Goal: Information Seeking & Learning: Learn about a topic

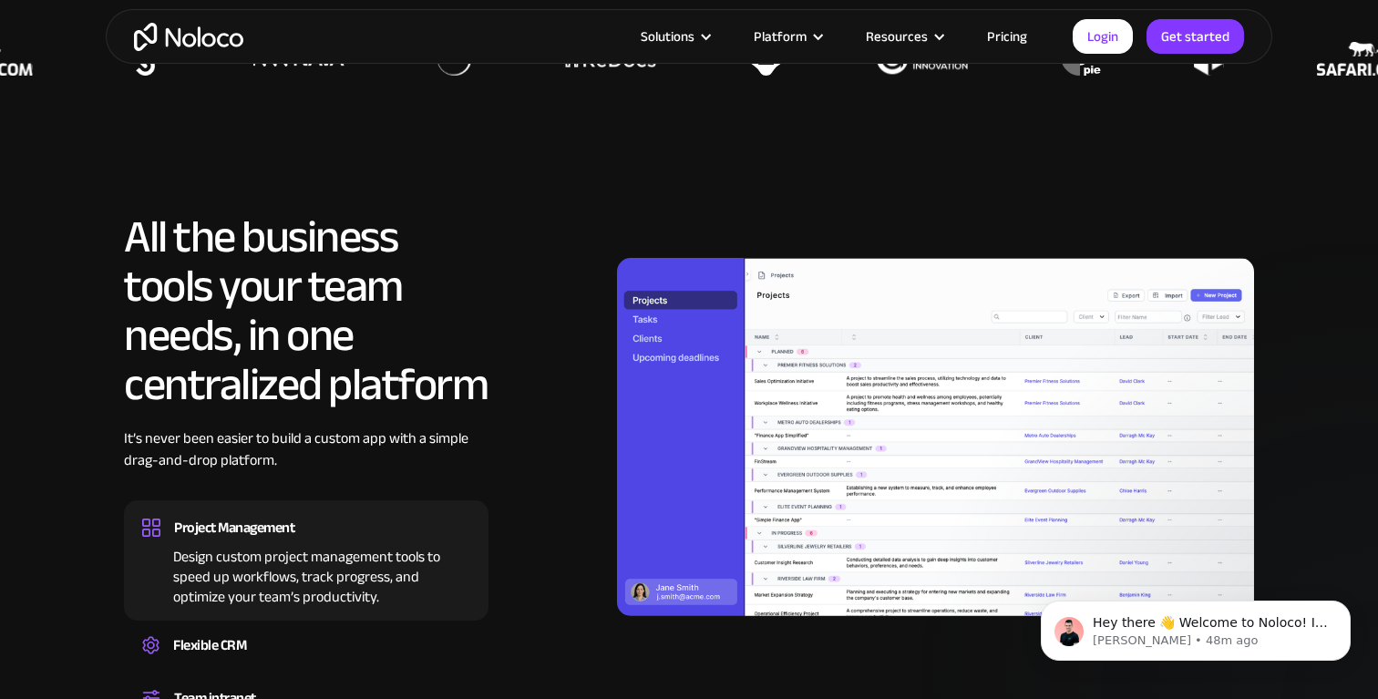
click at [88, 281] on section "All the business tools your team needs, in one centralized platform It’s never …" at bounding box center [689, 500] width 1378 height 758
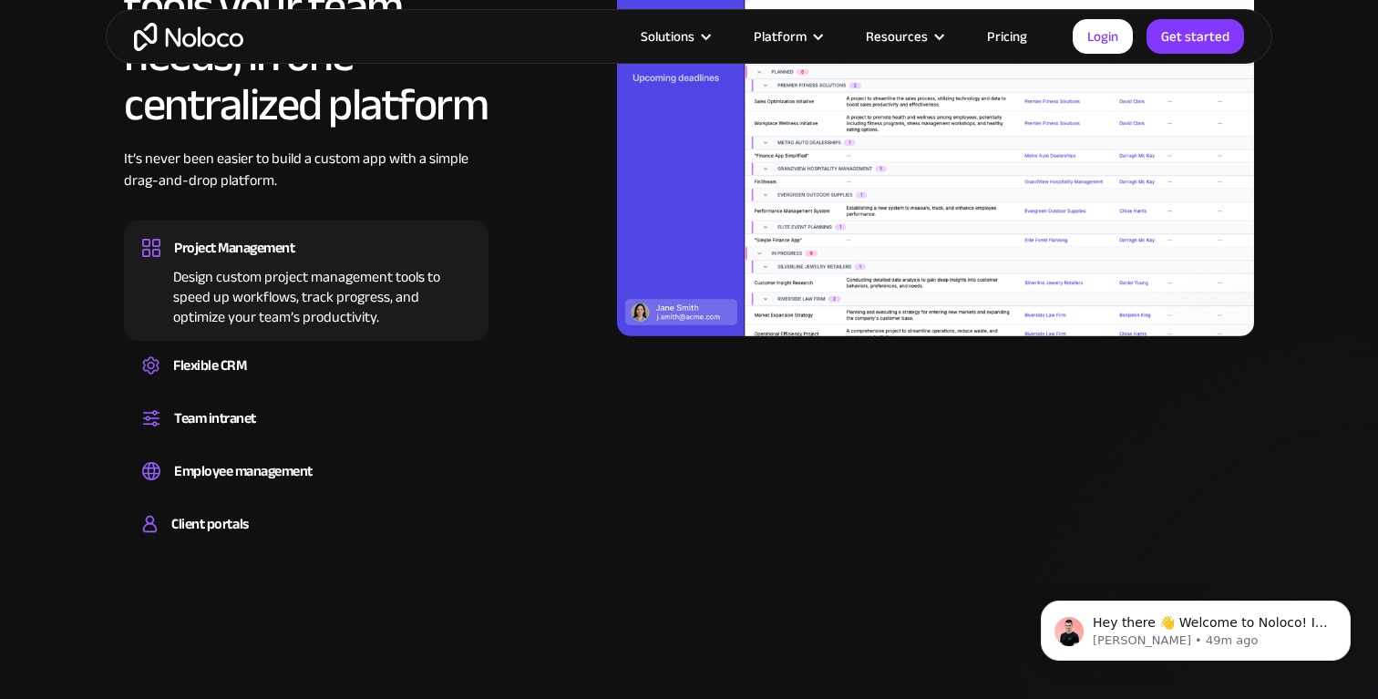
scroll to position [1810, 0]
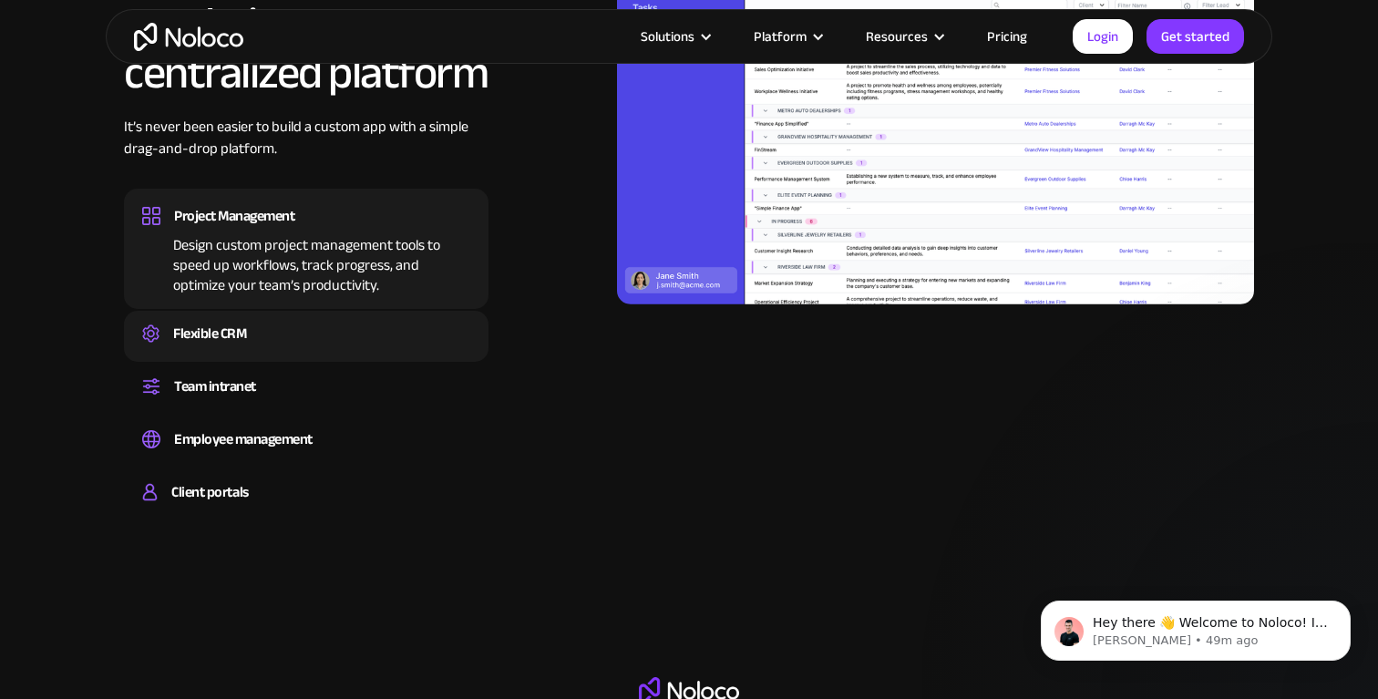
click at [215, 338] on div "Flexible CRM" at bounding box center [209, 333] width 73 height 27
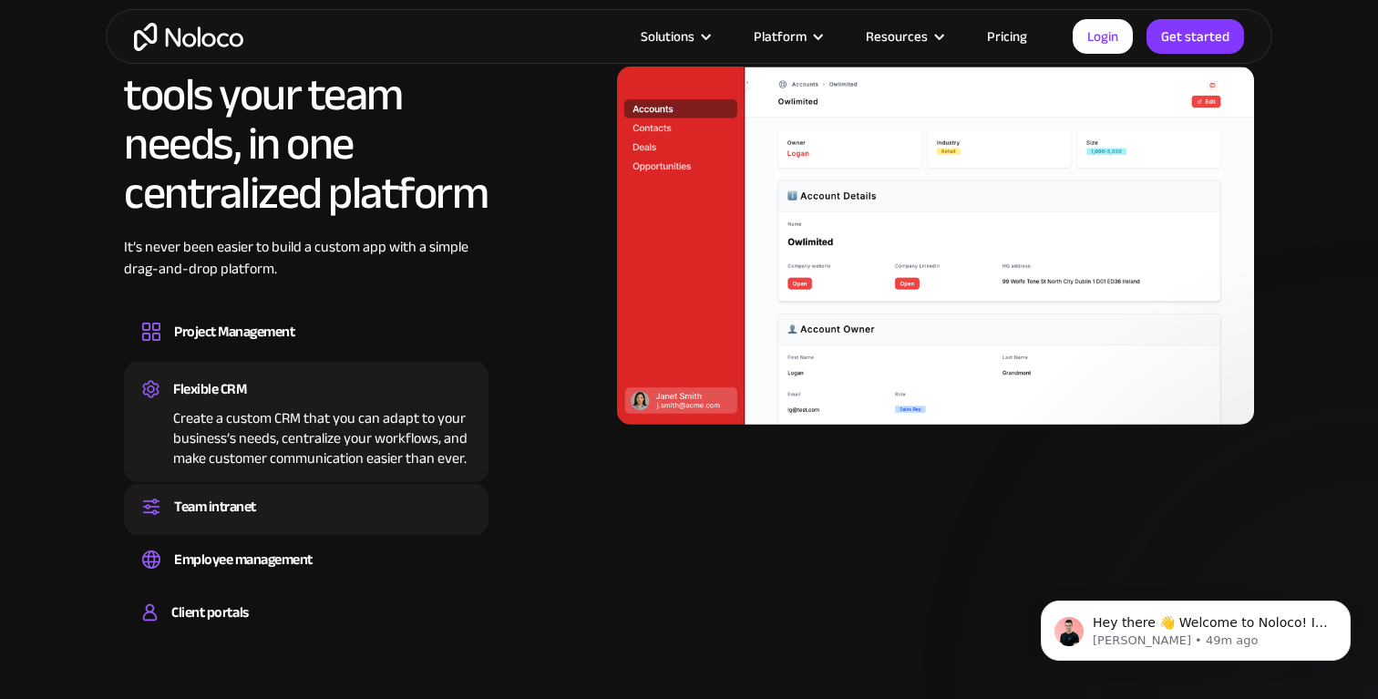
scroll to position [1690, 0]
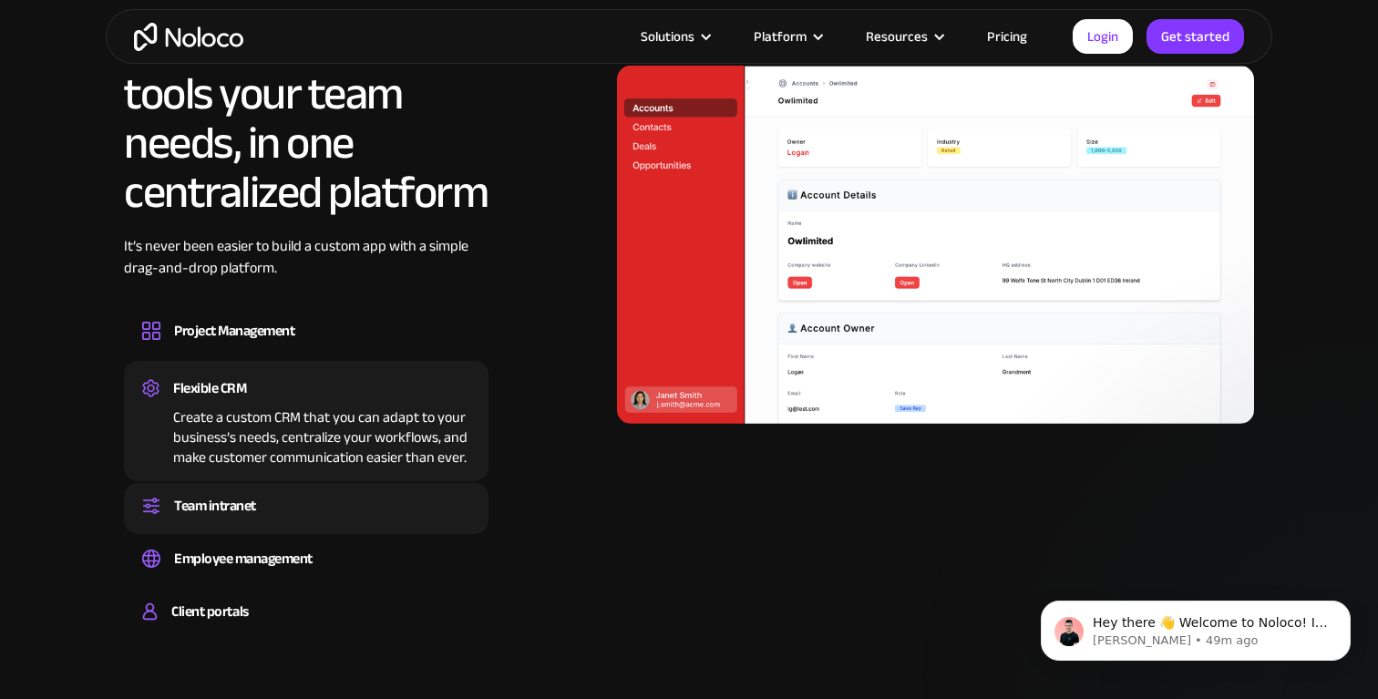
click at [226, 509] on div "Team intranet" at bounding box center [215, 505] width 82 height 27
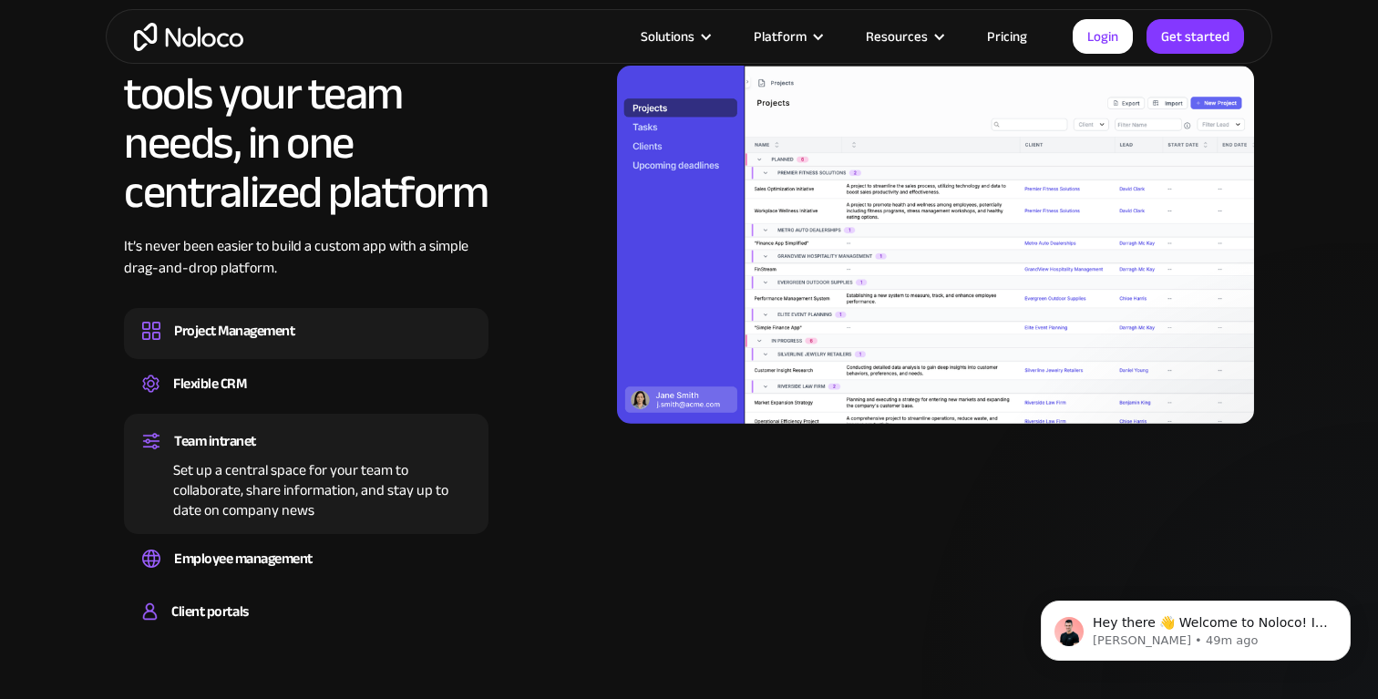
click at [220, 336] on div "Project Management" at bounding box center [234, 330] width 120 height 27
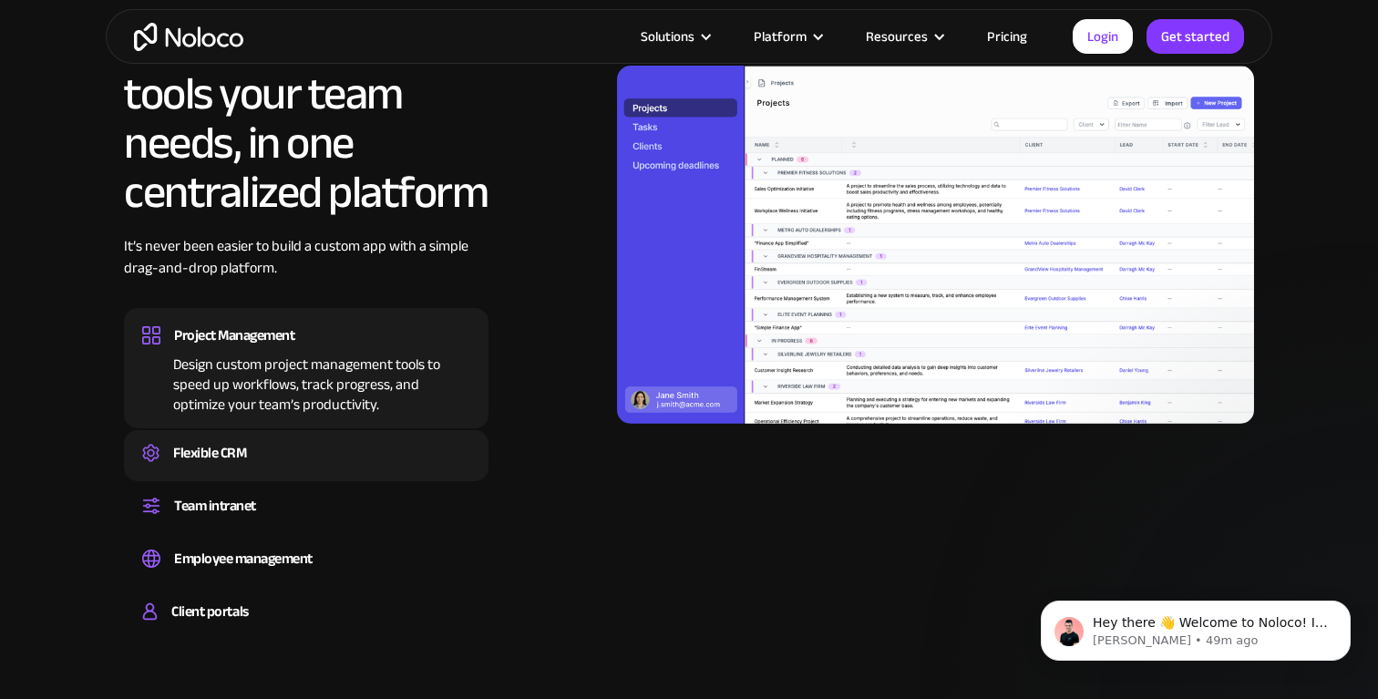
click at [218, 449] on div "Flexible CRM" at bounding box center [209, 452] width 73 height 27
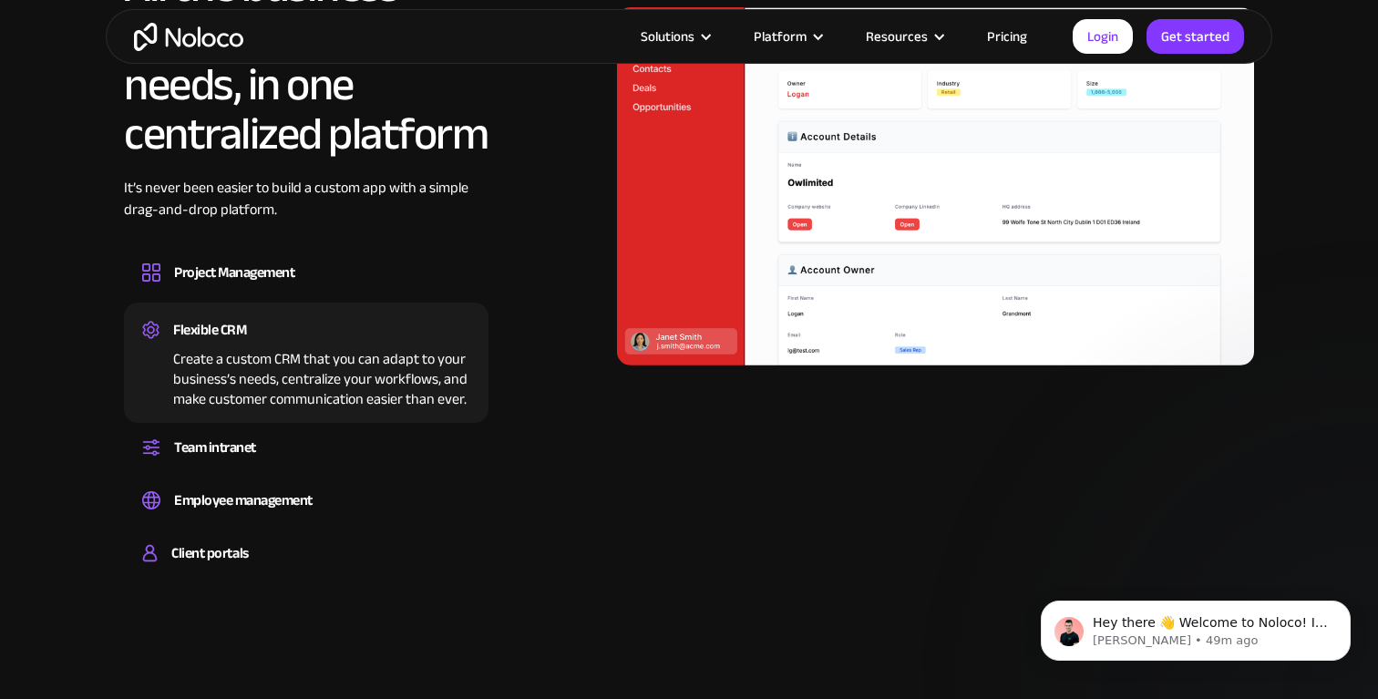
scroll to position [1758, 0]
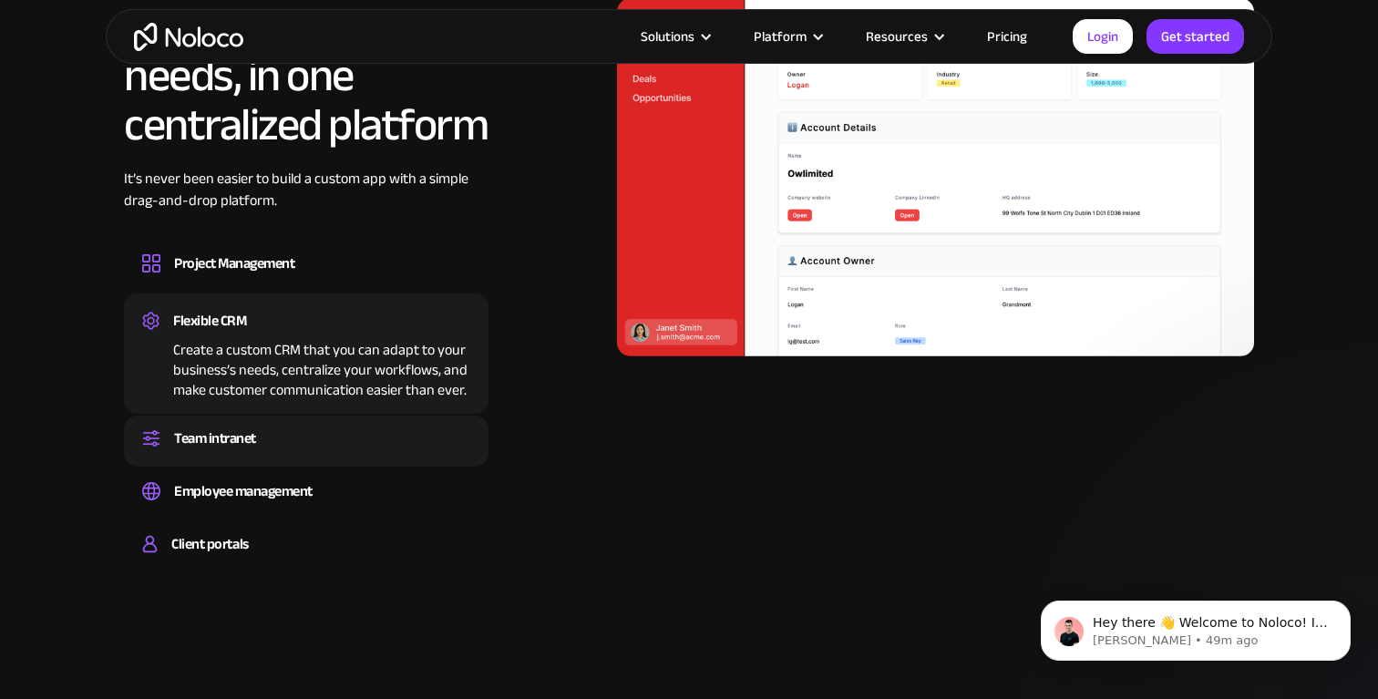
click at [212, 434] on div "Team intranet" at bounding box center [215, 438] width 82 height 27
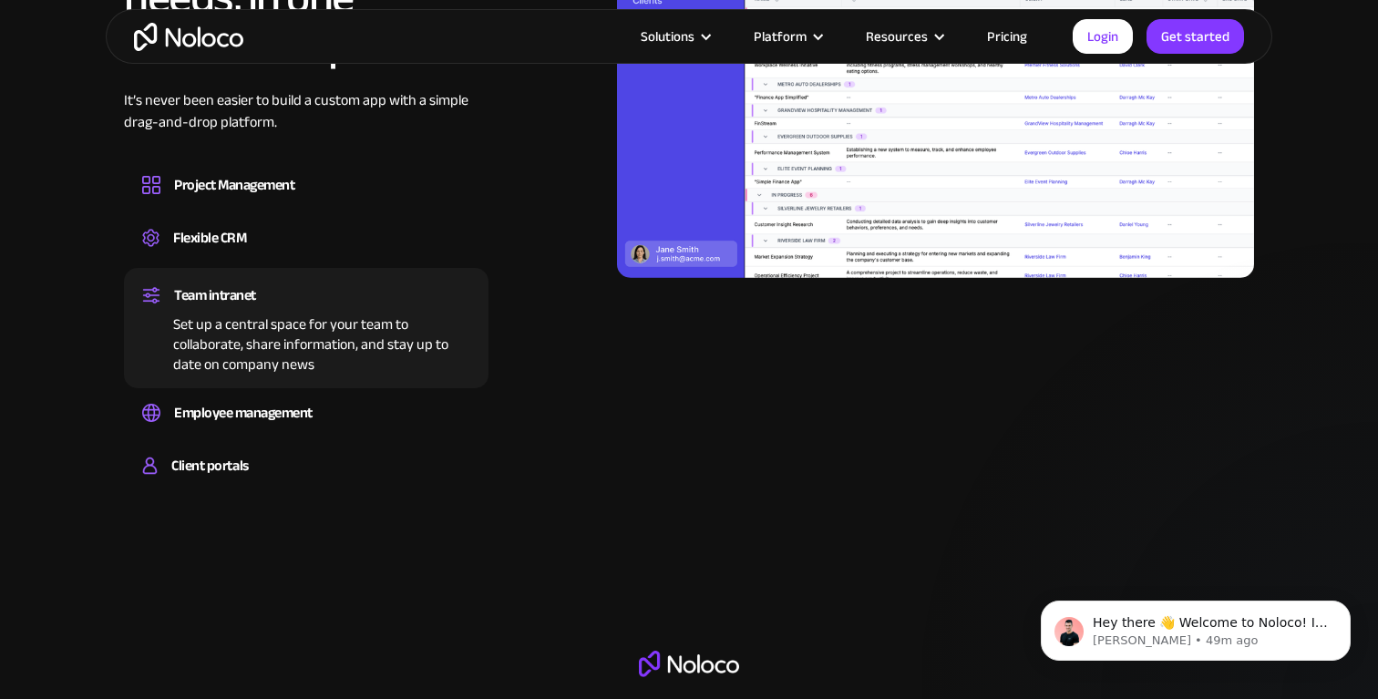
scroll to position [1845, 0]
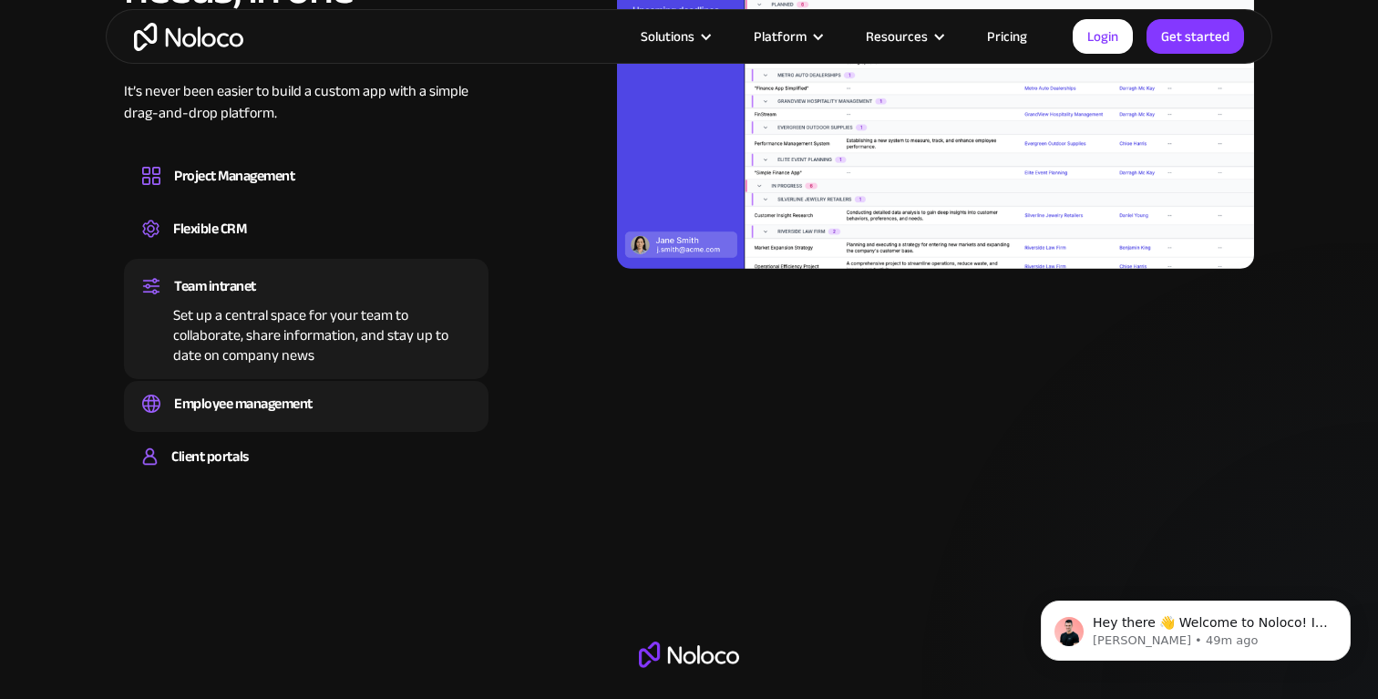
click at [232, 420] on div "Easily manage employee information, track performance, and handle HR tasks from…" at bounding box center [306, 420] width 328 height 5
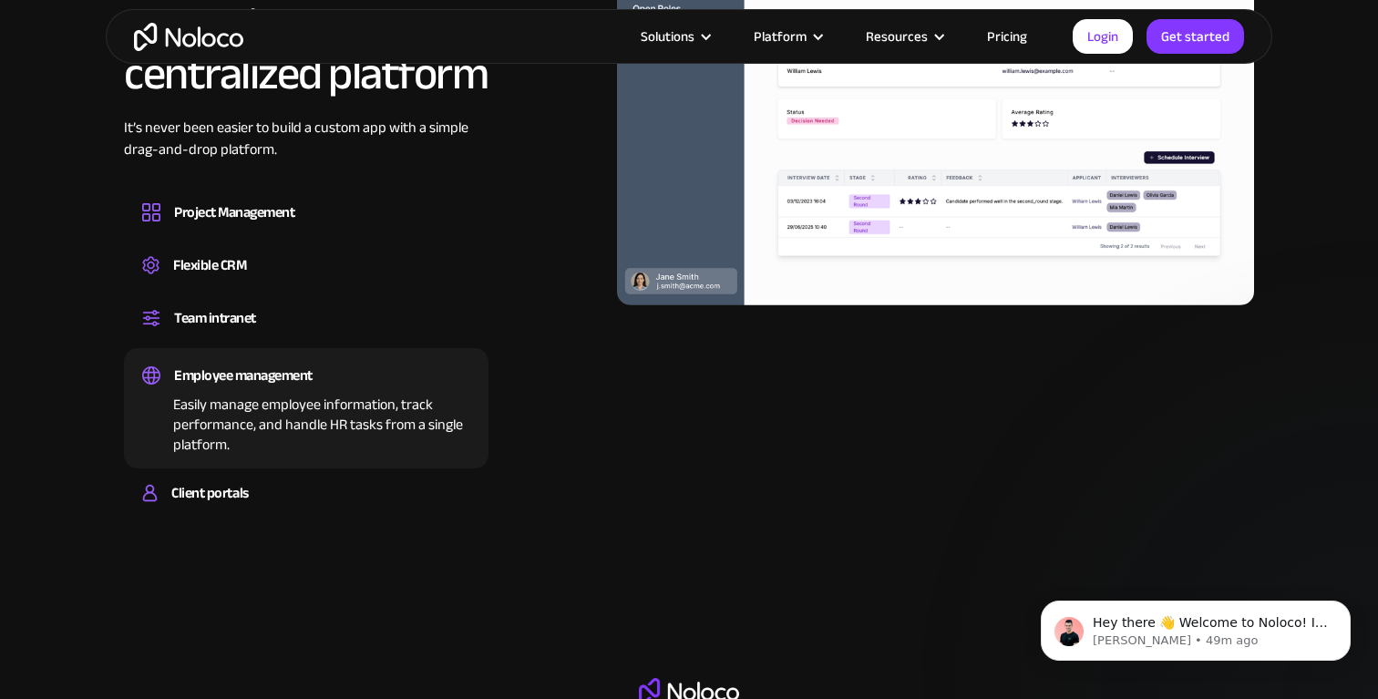
scroll to position [1816, 0]
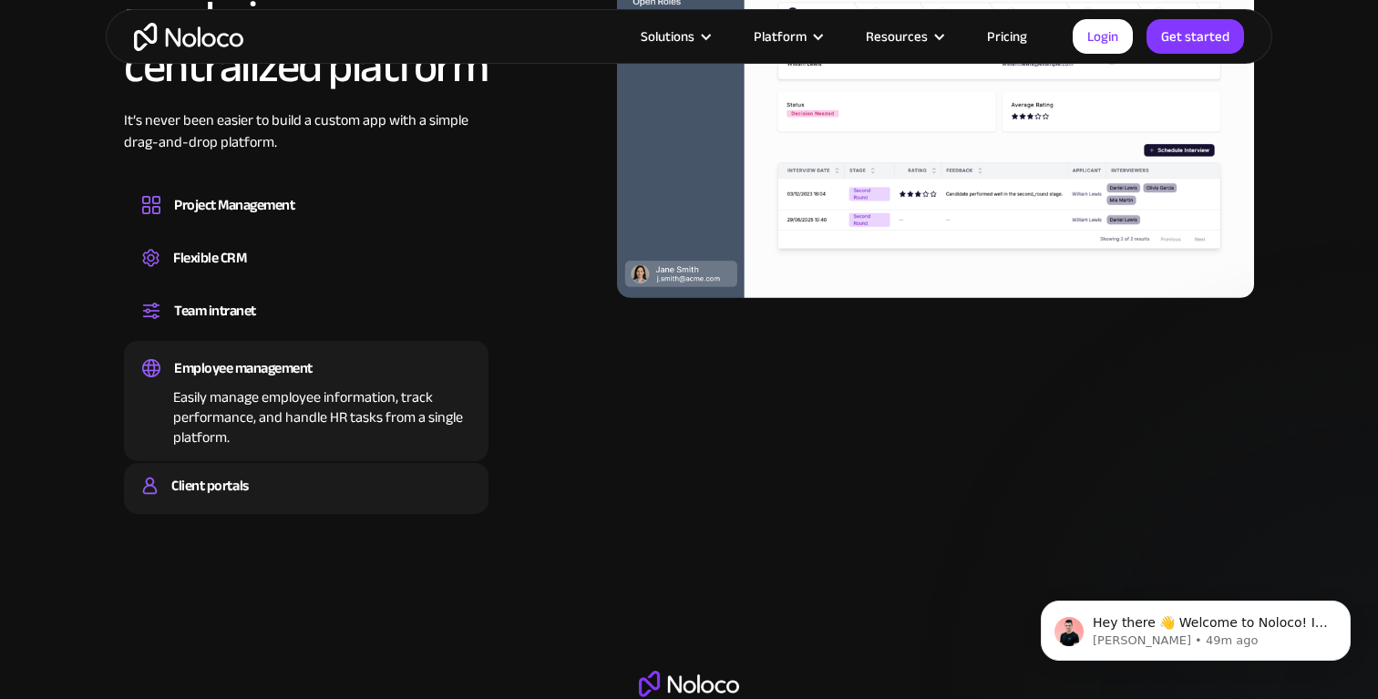
click at [223, 492] on div "Client portals" at bounding box center [209, 485] width 77 height 27
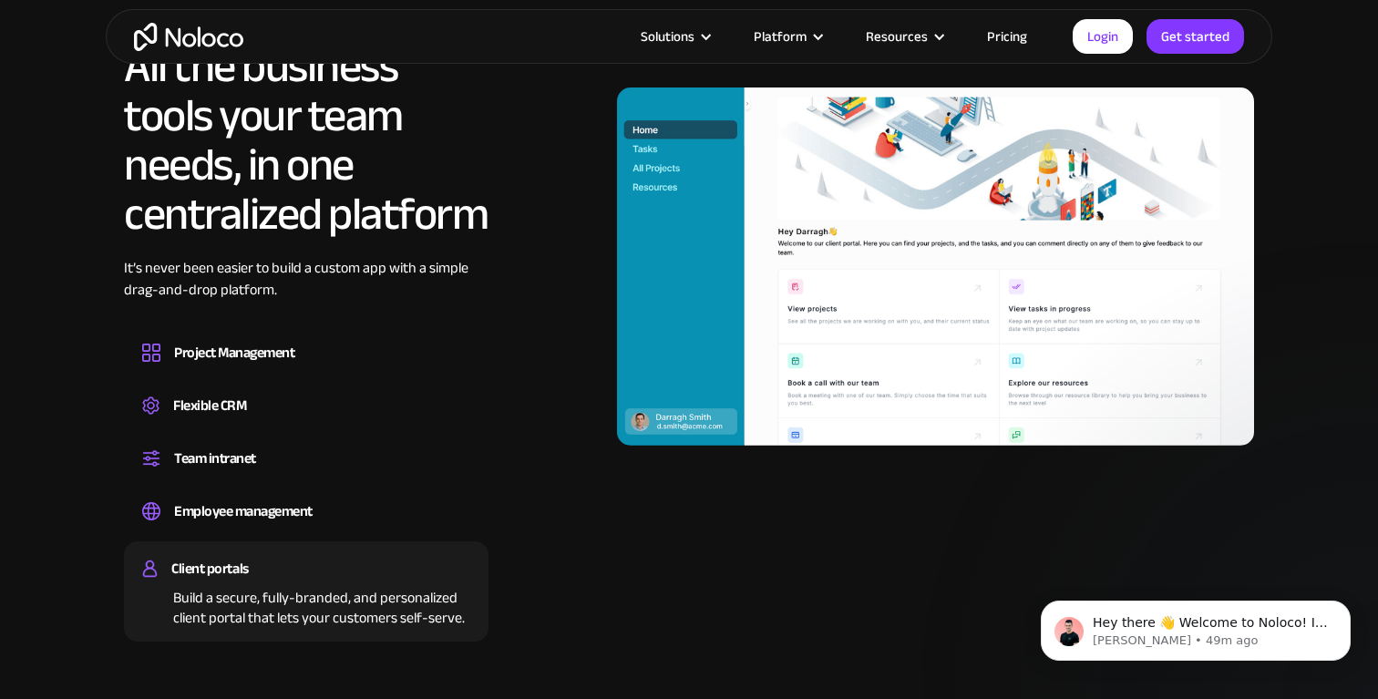
scroll to position [1656, 0]
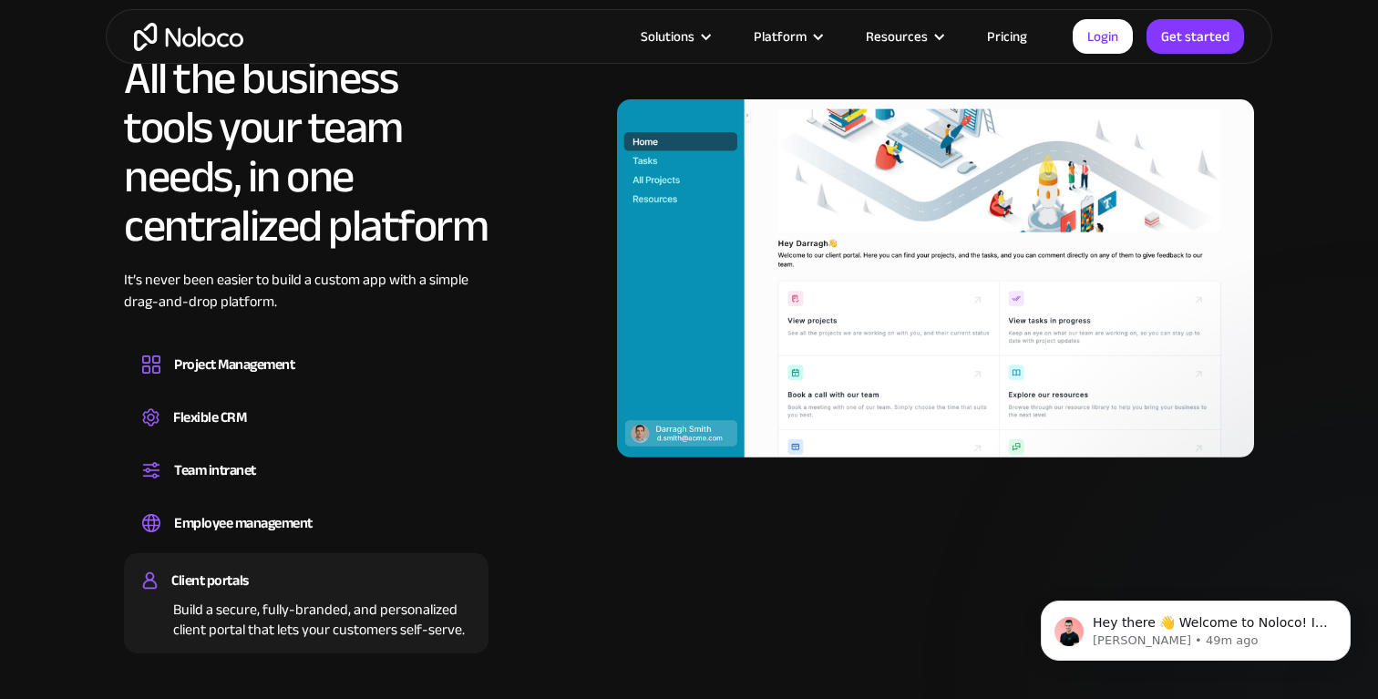
click at [425, 287] on div "It’s never been easier to build a custom app with a simple drag-and-drop platfo…" at bounding box center [306, 304] width 365 height 71
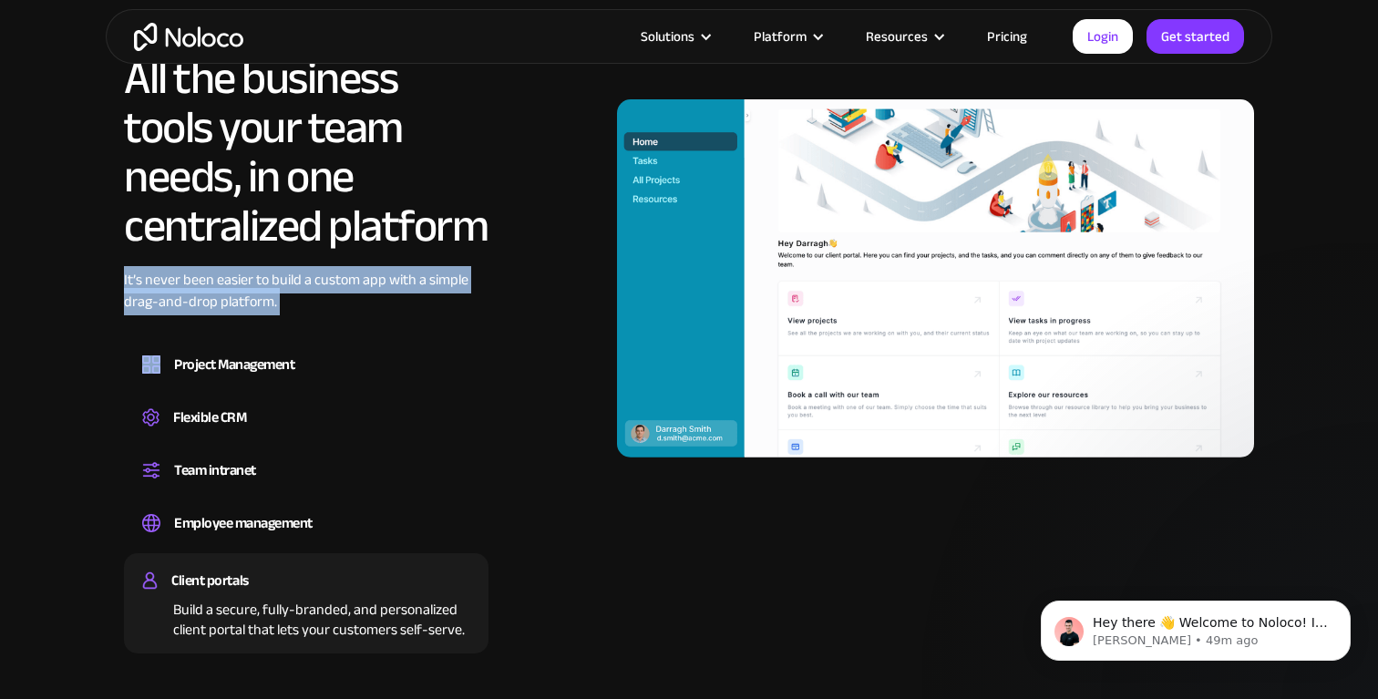
click at [425, 287] on div "It’s never been easier to build a custom app with a simple drag-and-drop platfo…" at bounding box center [306, 304] width 365 height 71
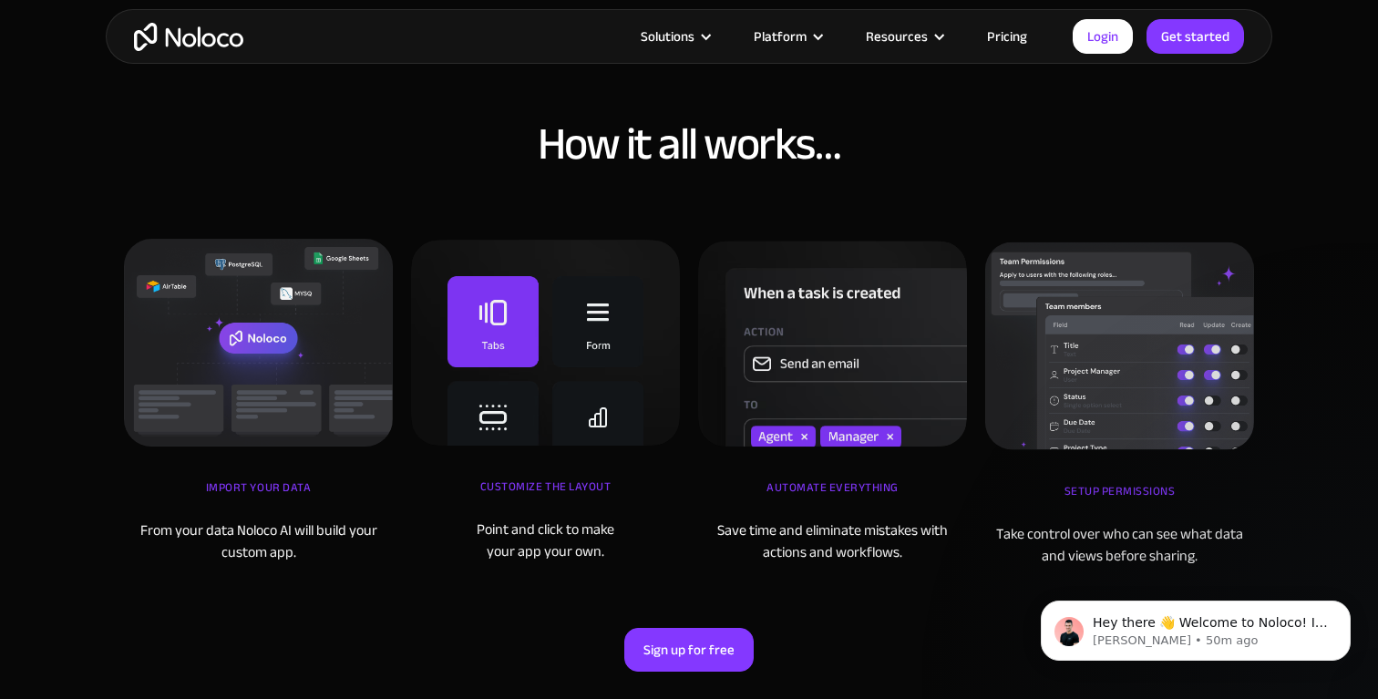
scroll to position [5777, 0]
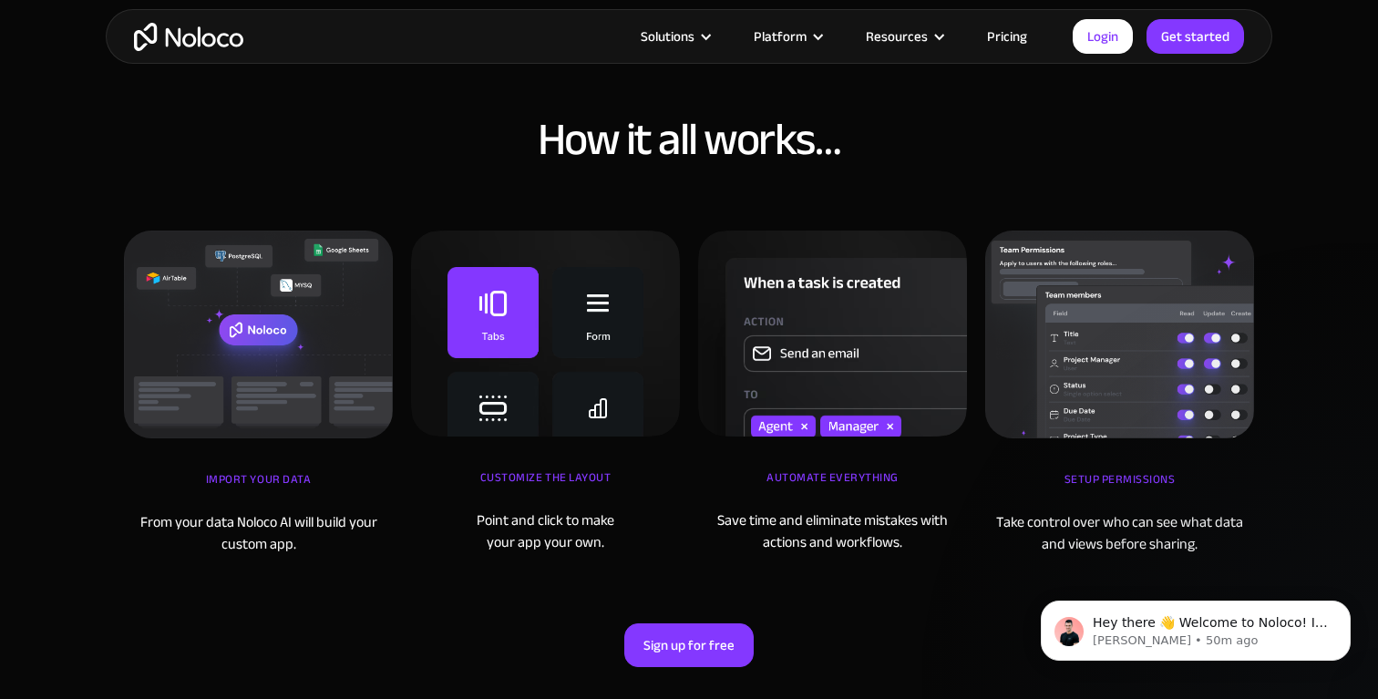
click at [658, 191] on div "iMPORT YOUR DATA From your data Noloco AI will build your custom app. Customize…" at bounding box center [689, 358] width 1149 height 393
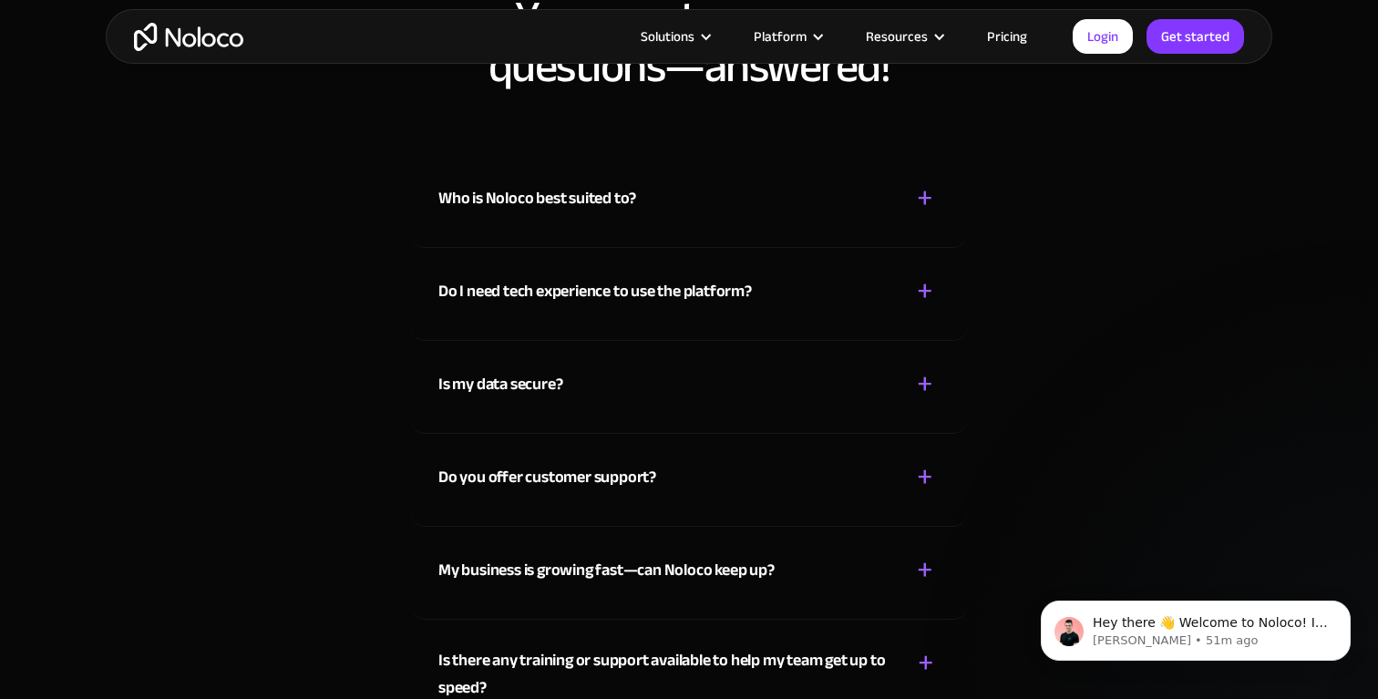
scroll to position [9413, 0]
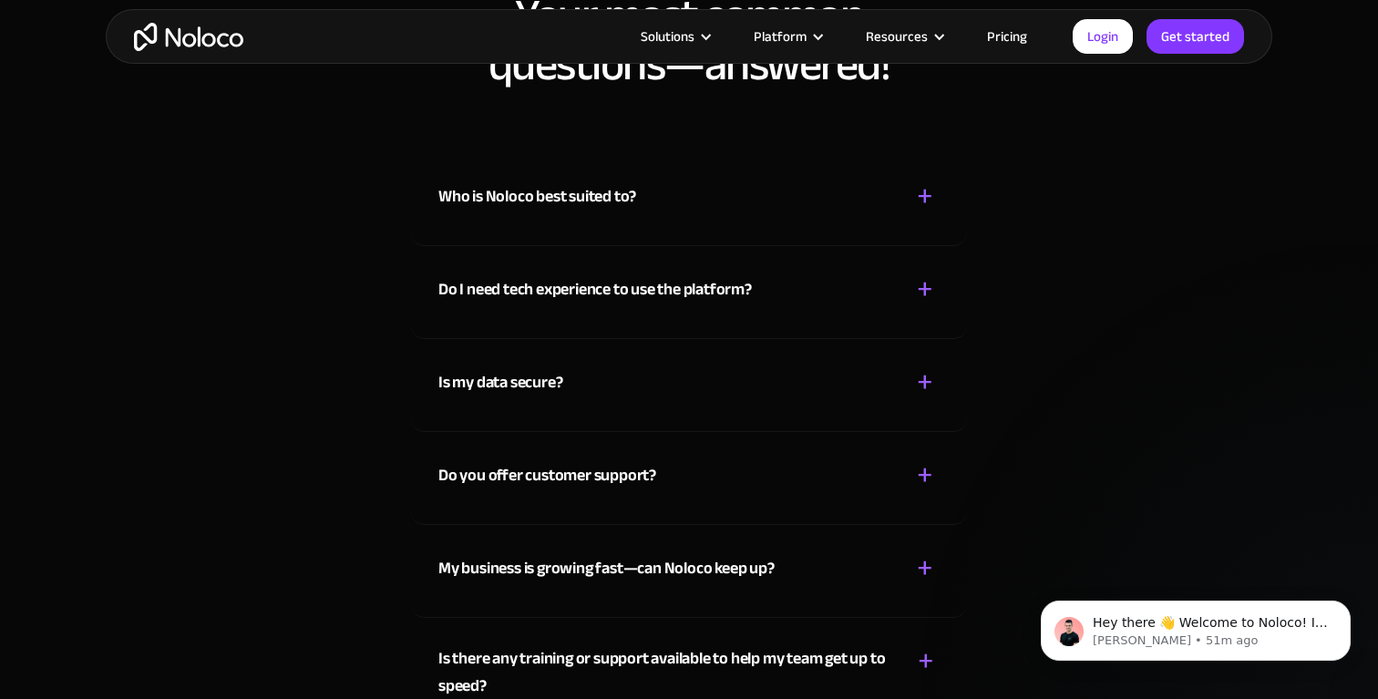
click at [864, 176] on div "Who is Noloco best suited to? + -" at bounding box center [689, 185] width 501 height 65
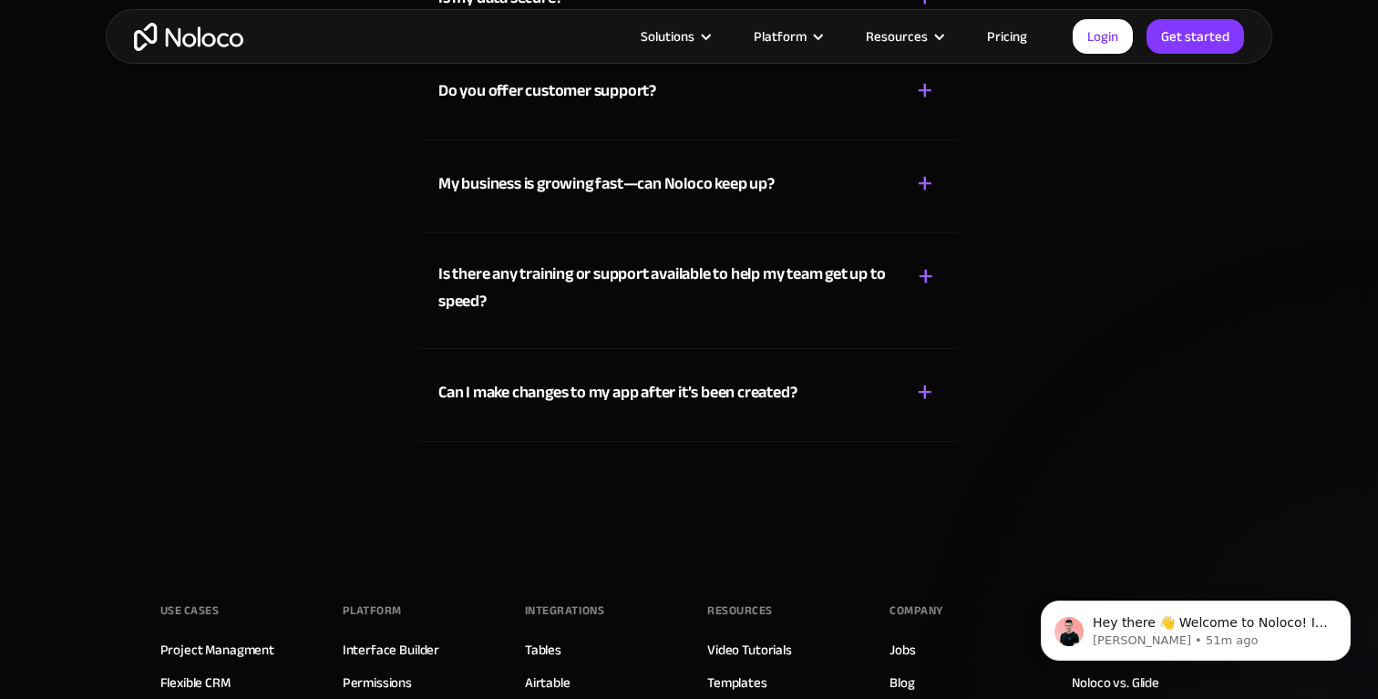
scroll to position [9843, 0]
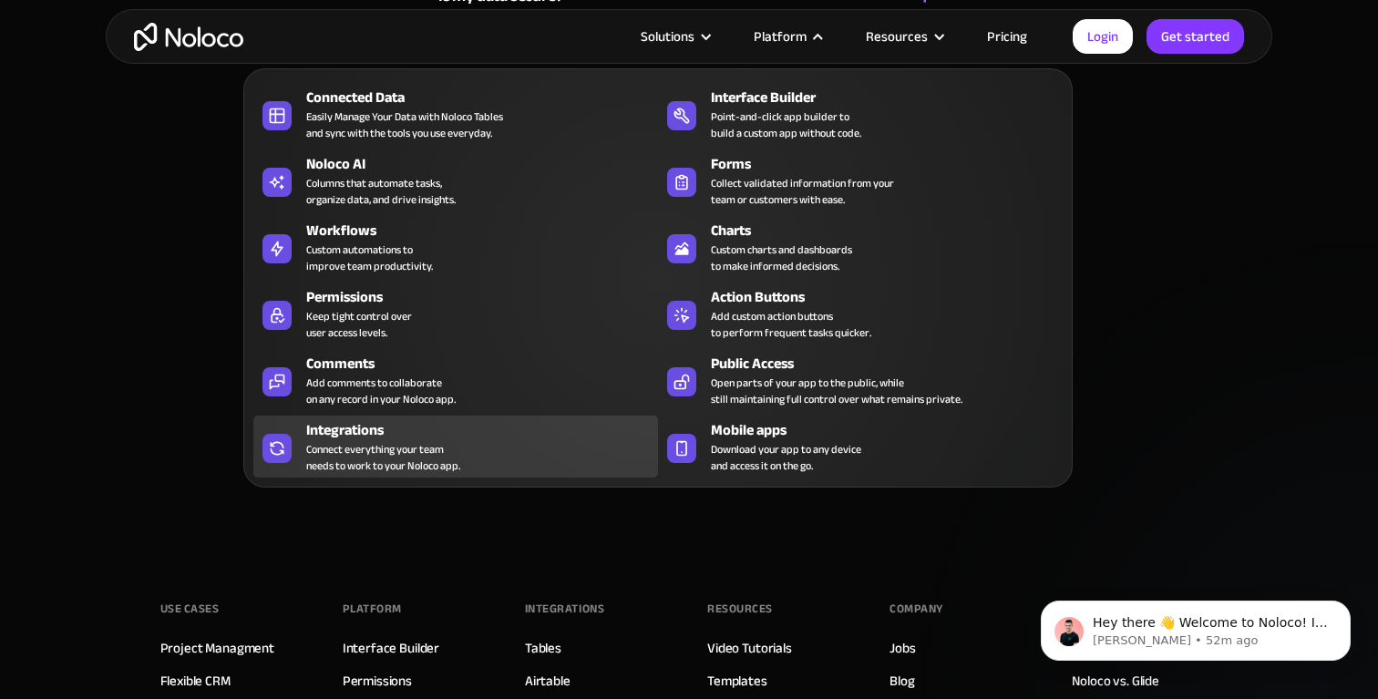
click at [570, 439] on div "Integrations" at bounding box center [486, 430] width 360 height 22
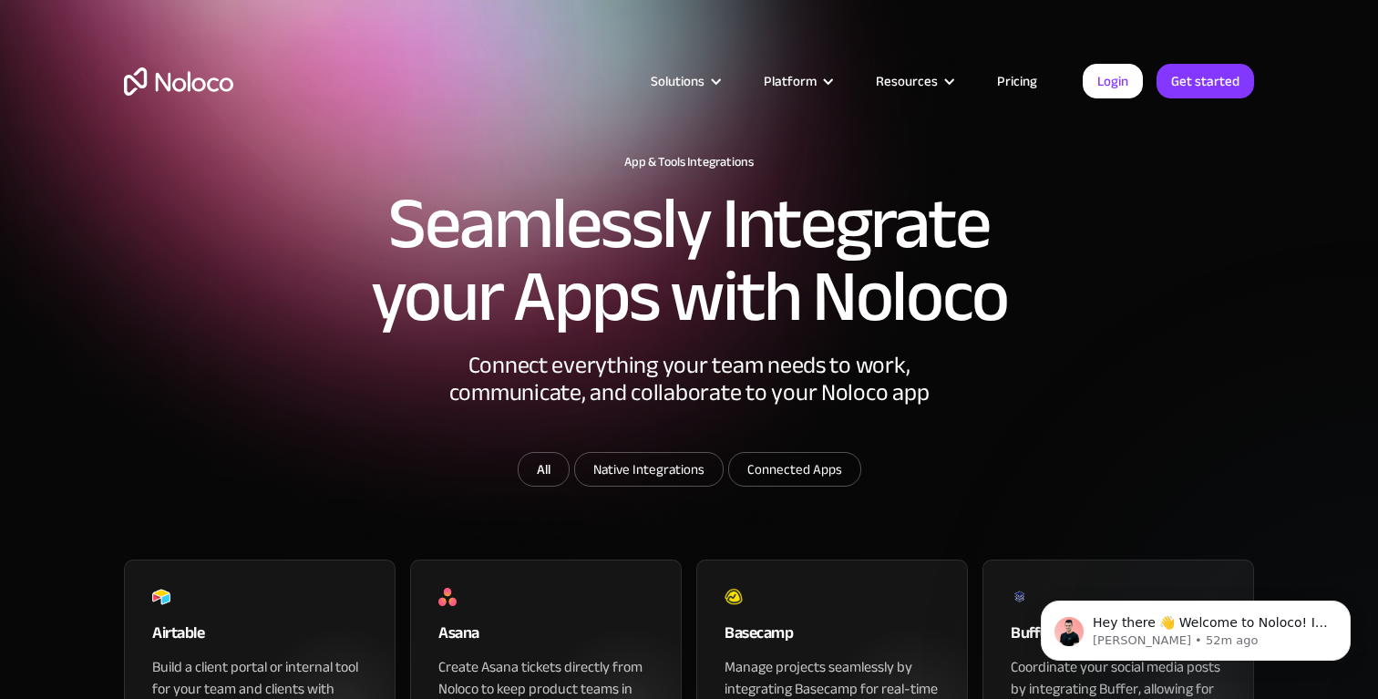
click at [1041, 74] on link "Pricing" at bounding box center [1018, 81] width 86 height 24
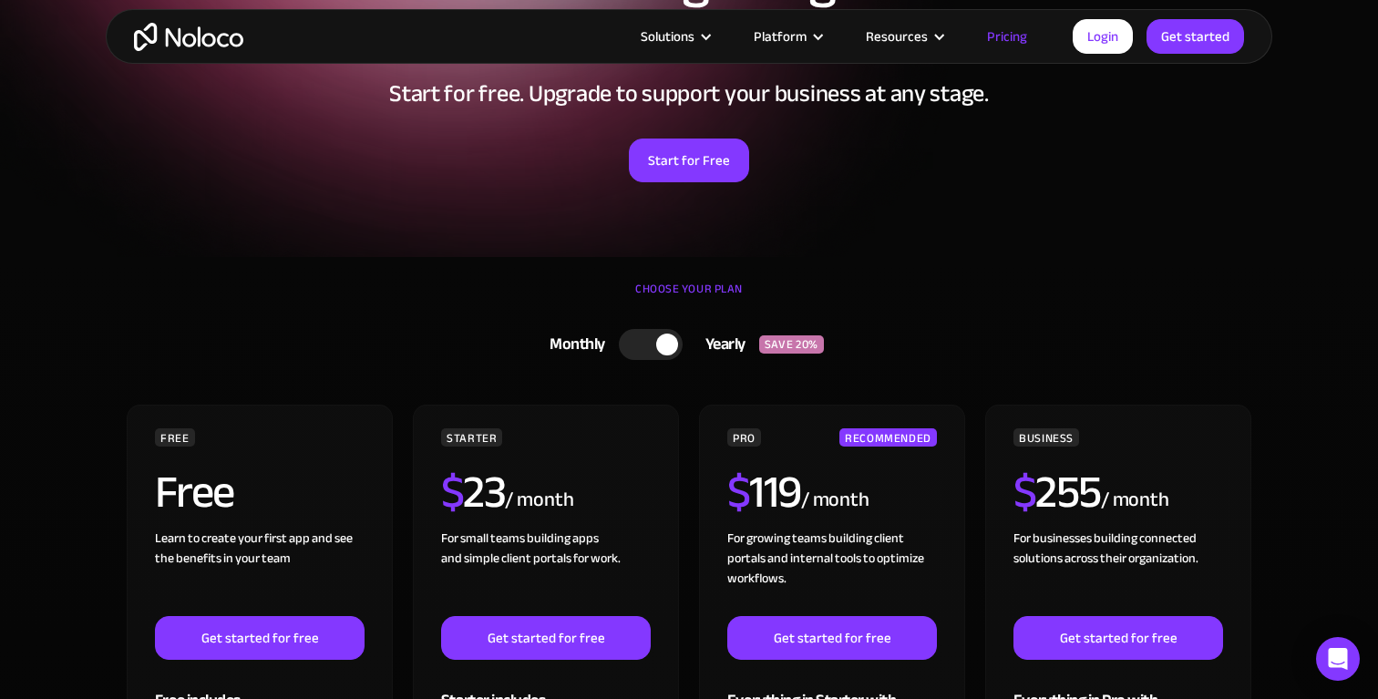
scroll to position [315, 0]
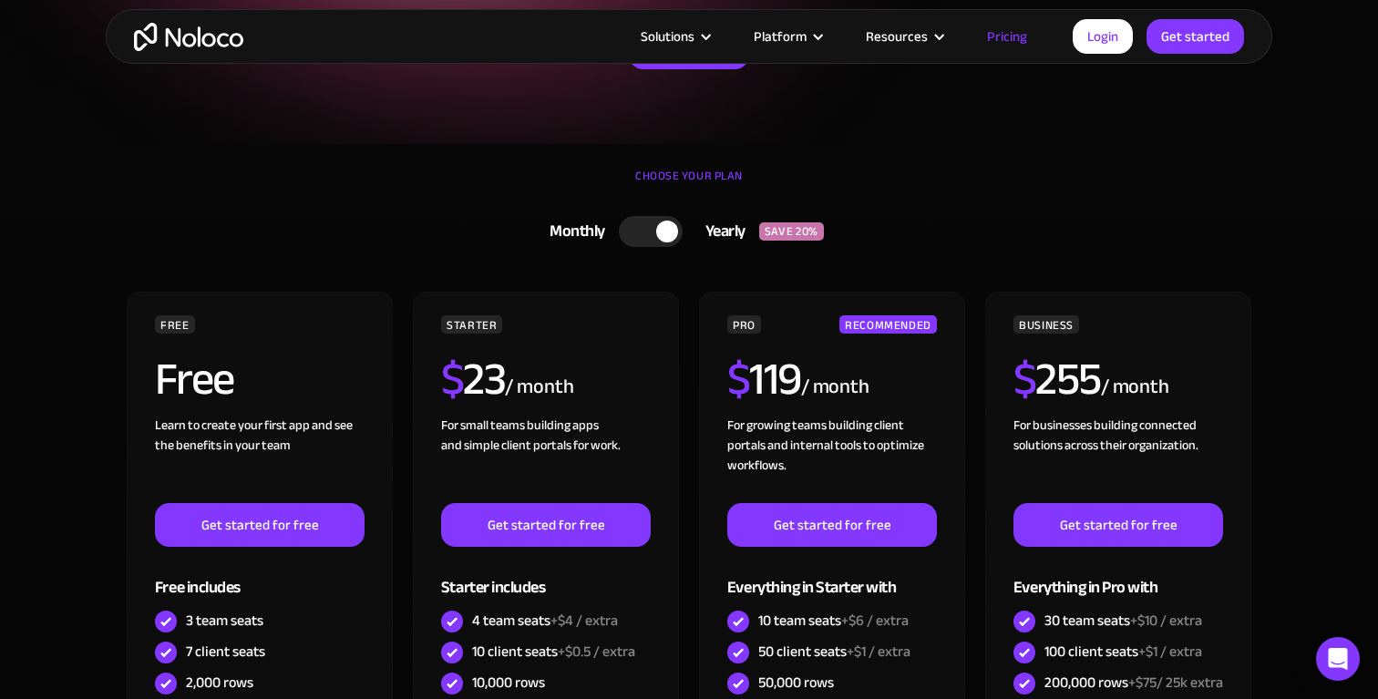
click at [669, 222] on div at bounding box center [667, 232] width 22 height 22
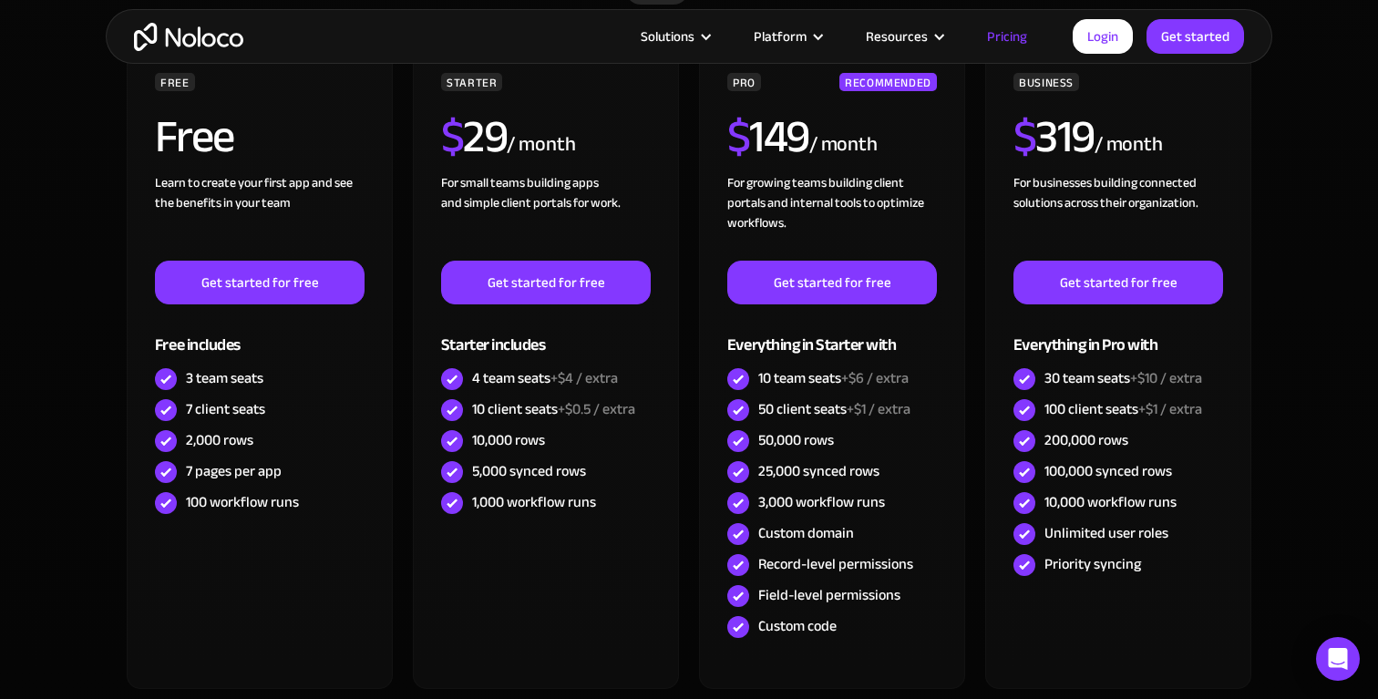
scroll to position [565, 0]
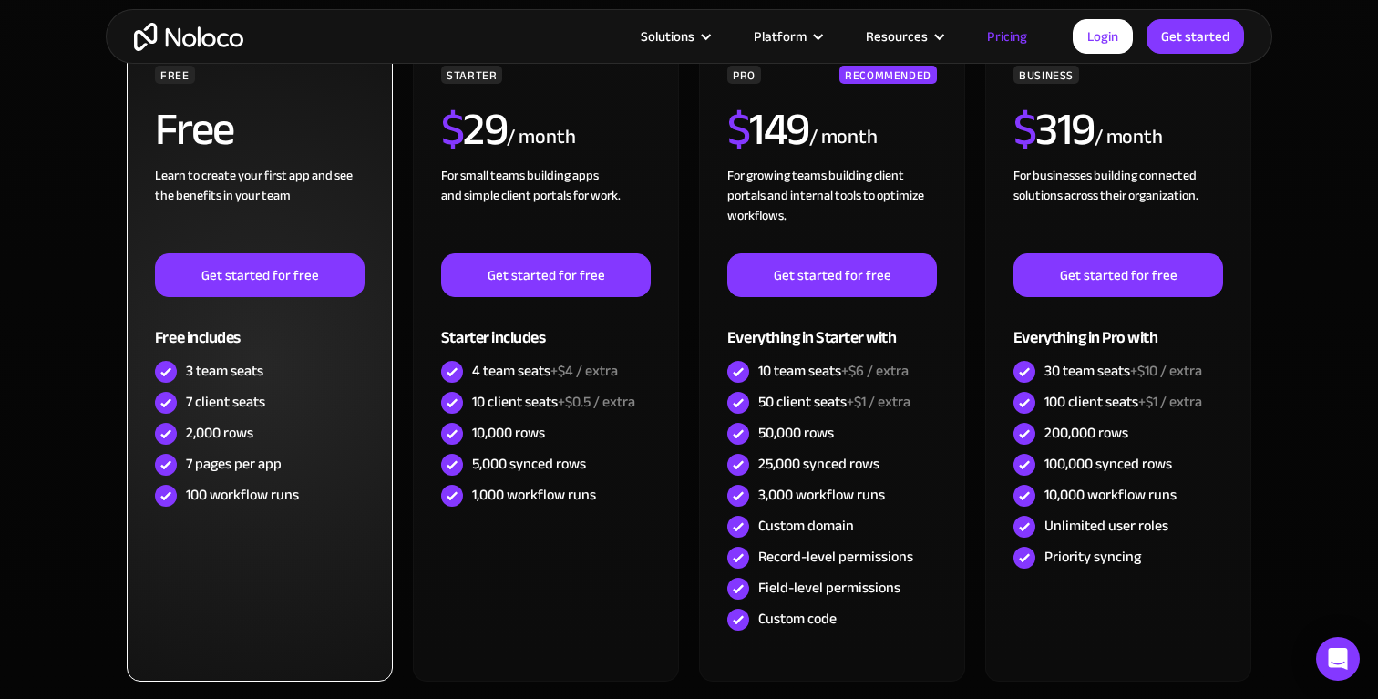
click at [195, 466] on div "7 pages per app" at bounding box center [234, 464] width 96 height 20
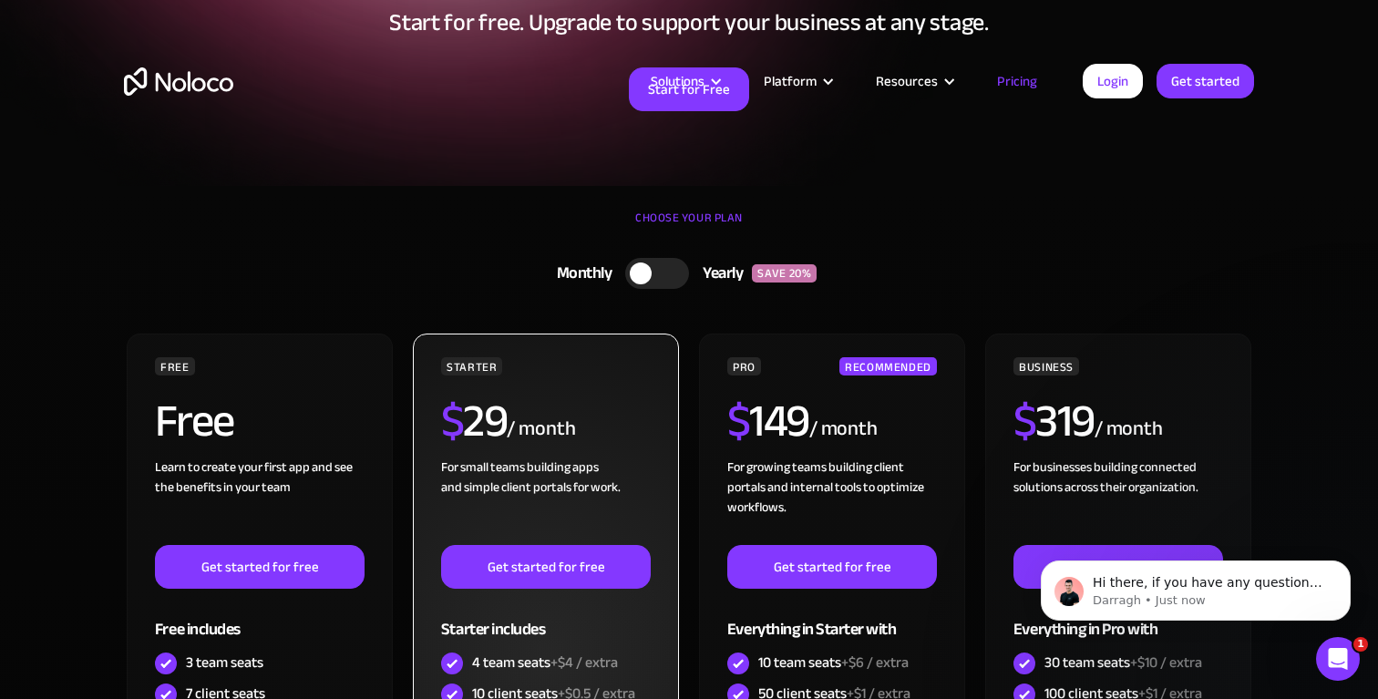
scroll to position [0, 0]
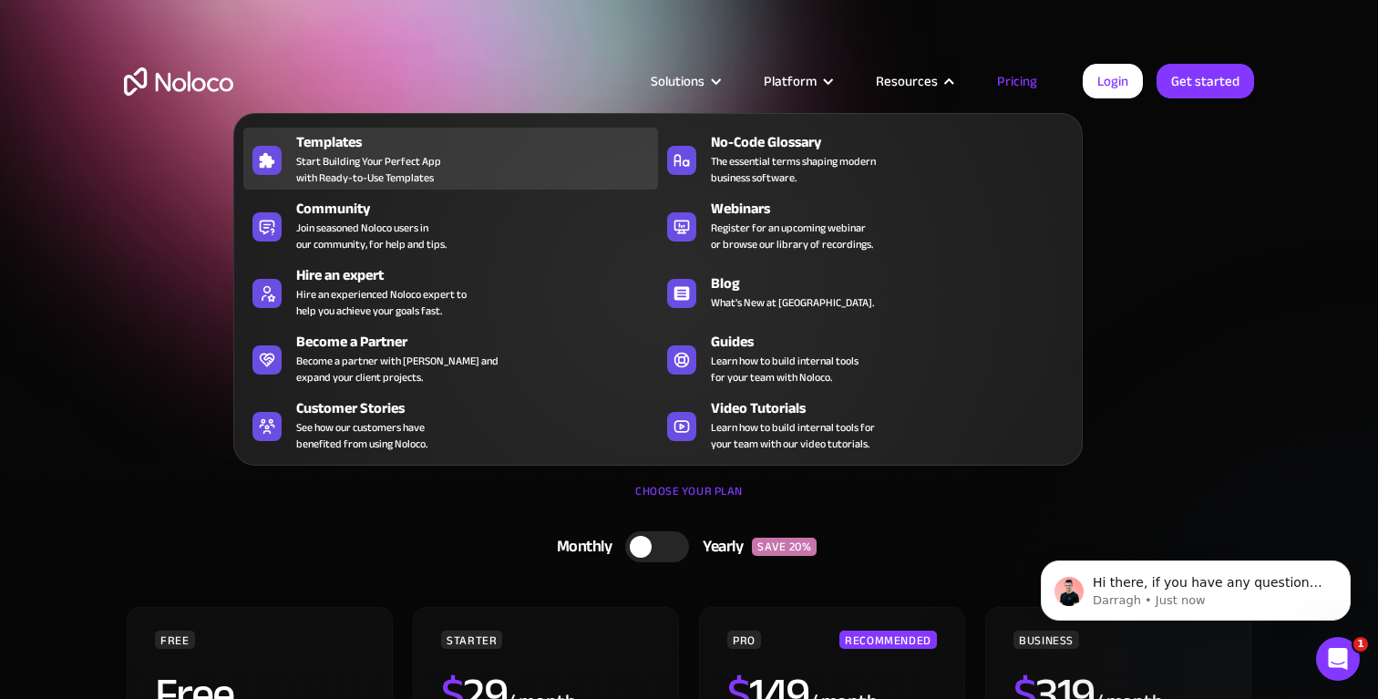
click at [489, 170] on div "Templates Start Building Your Perfect App with Ready-to-Use Templates" at bounding box center [472, 158] width 353 height 55
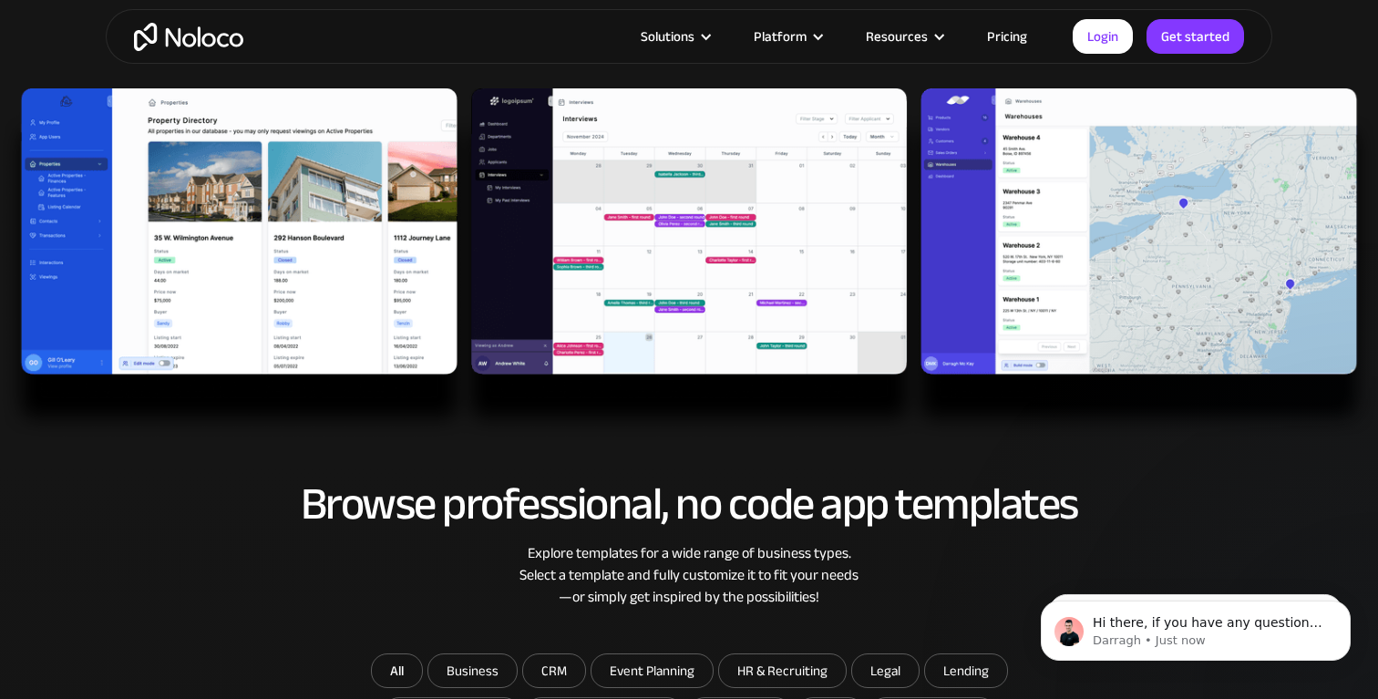
scroll to position [533, 0]
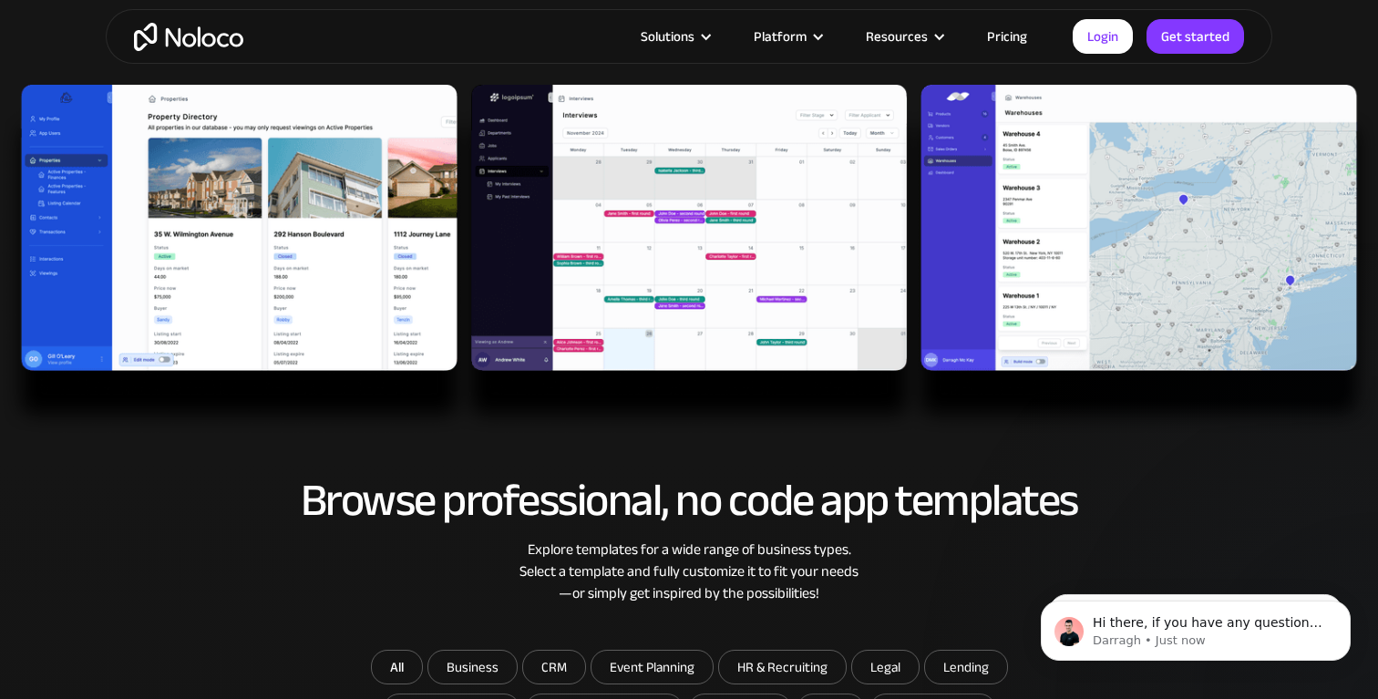
click at [202, 222] on img at bounding box center [689, 260] width 1378 height 350
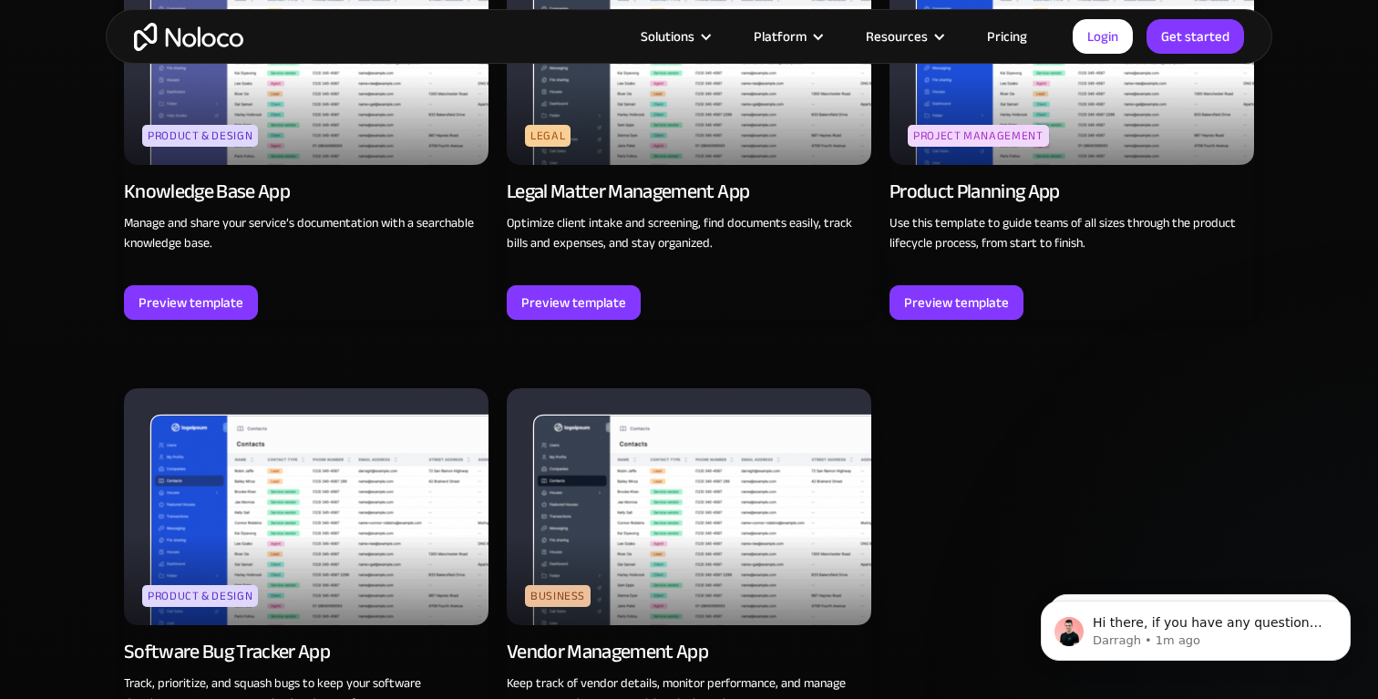
scroll to position [5021, 0]
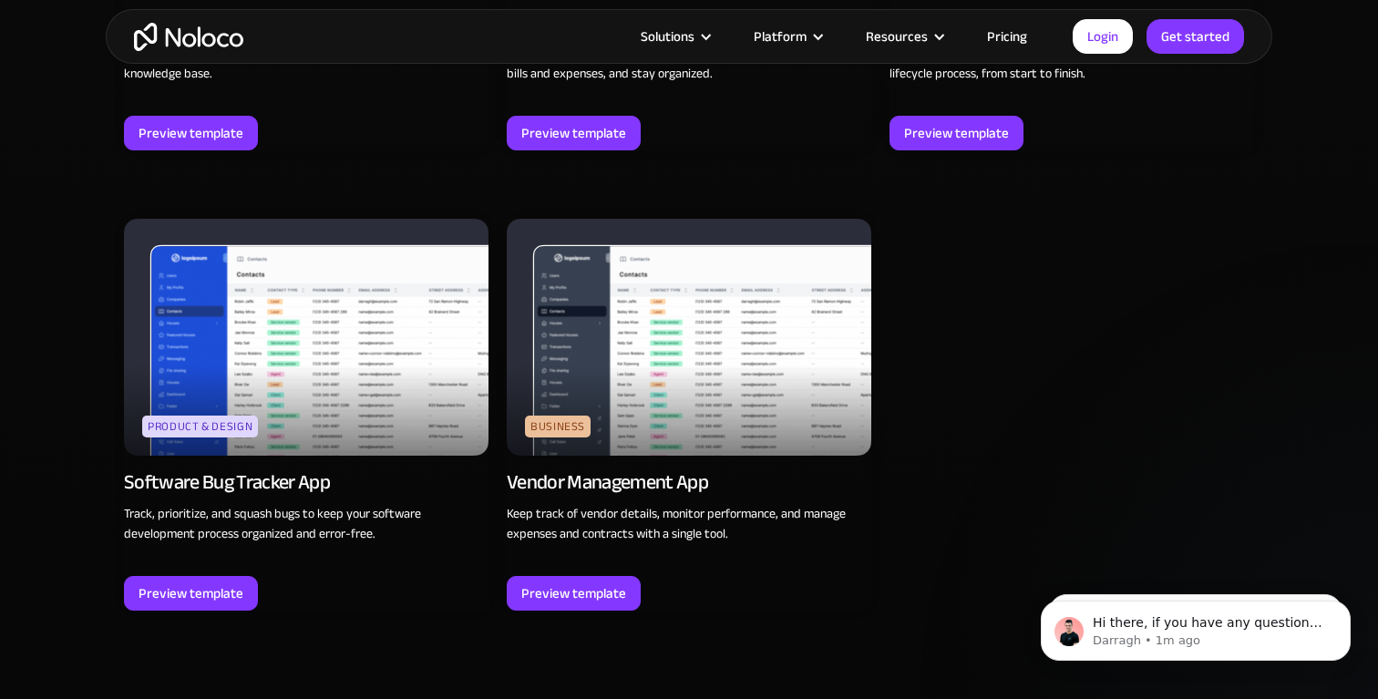
click at [707, 360] on img at bounding box center [689, 337] width 365 height 237
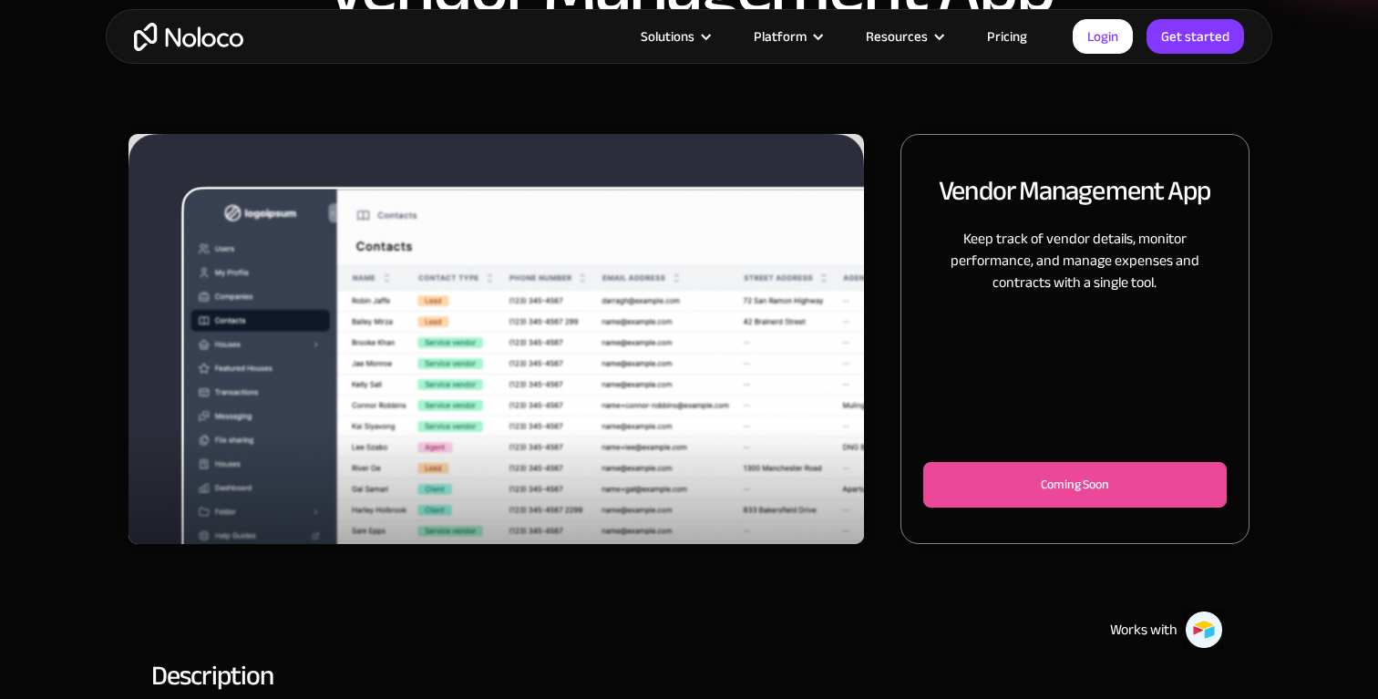
click at [707, 360] on img "1 of 3" at bounding box center [497, 373] width 736 height 478
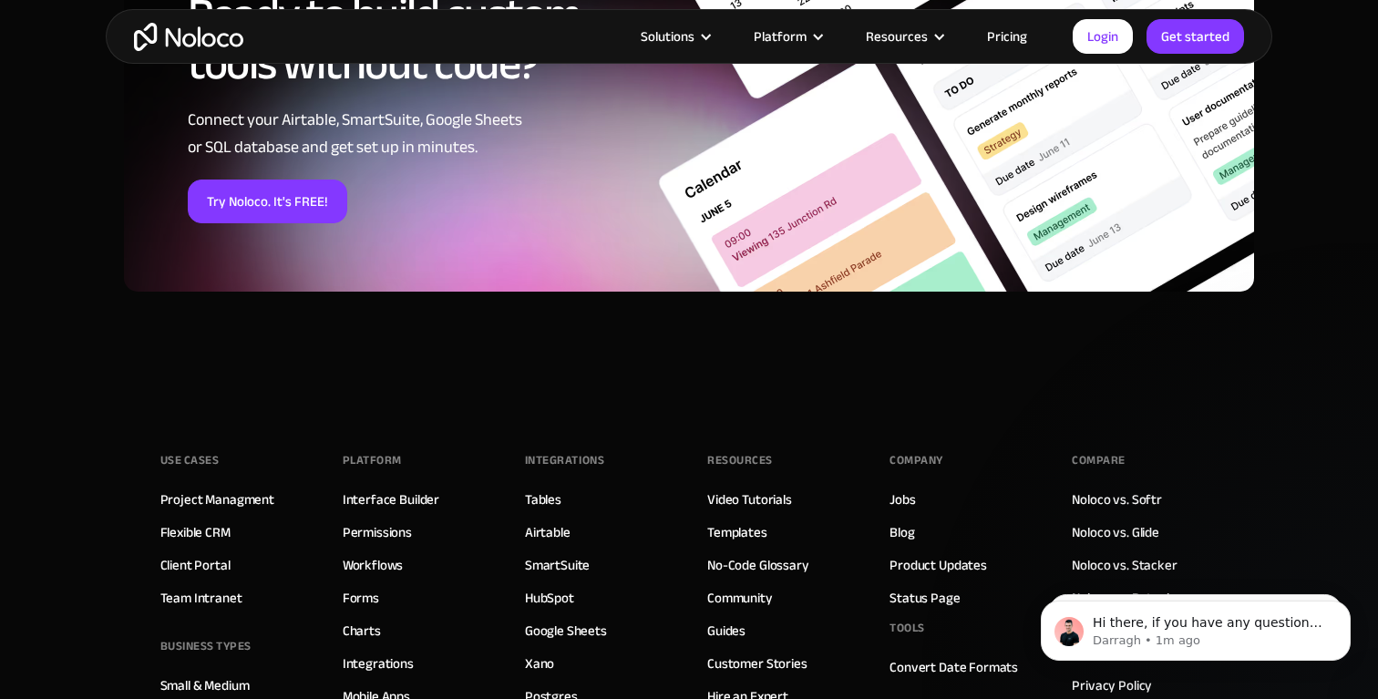
scroll to position [2729, 0]
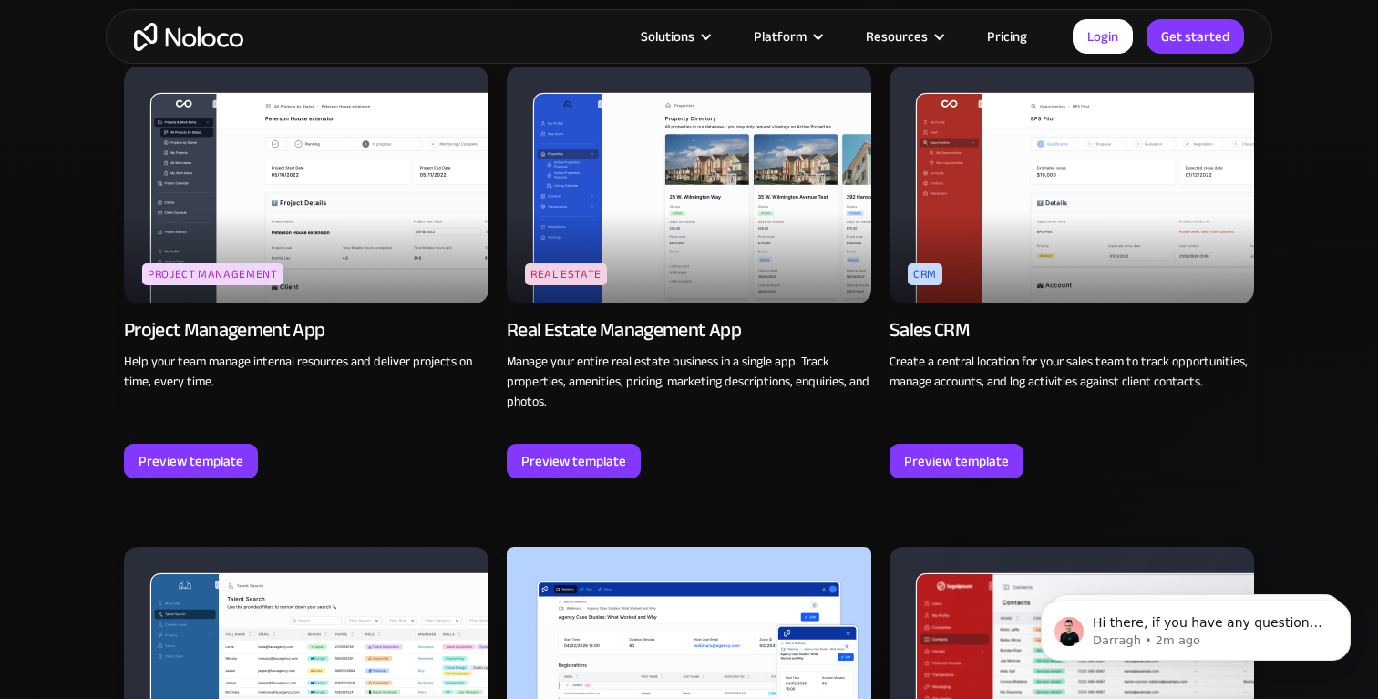
scroll to position [3295, 0]
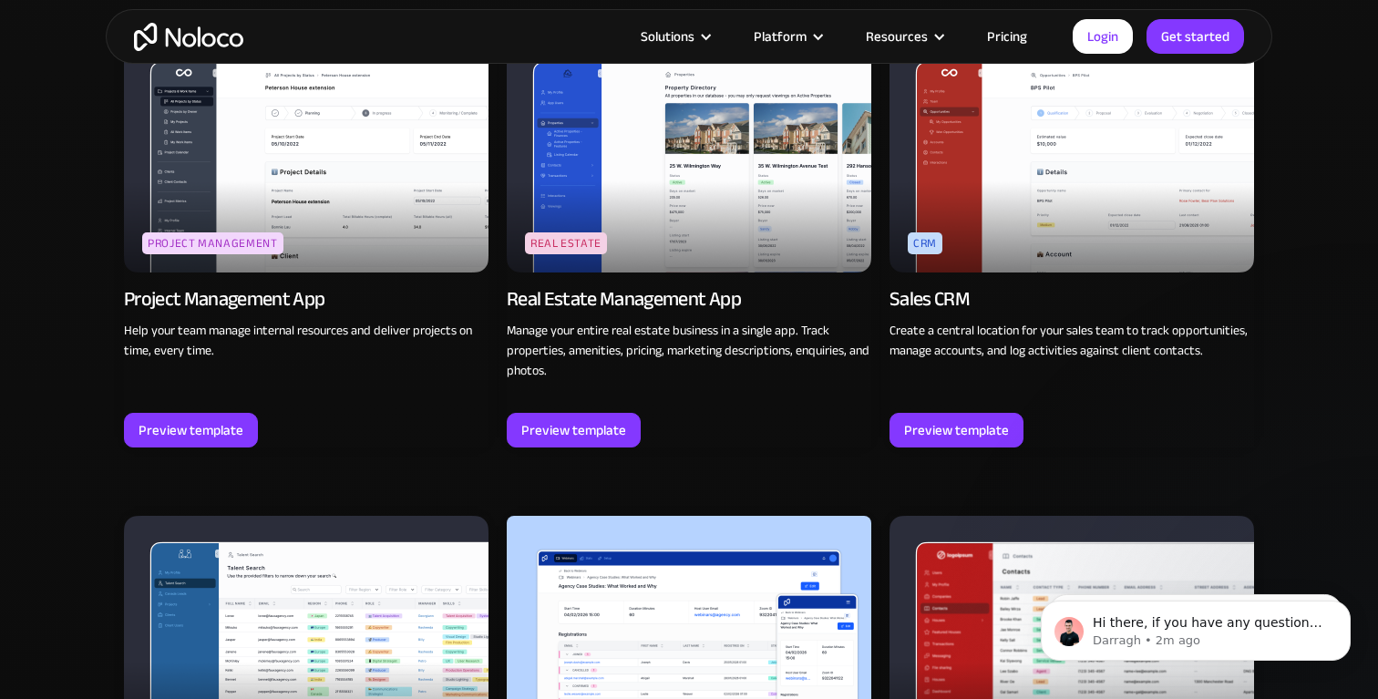
click at [1099, 192] on img at bounding box center [1072, 154] width 365 height 237
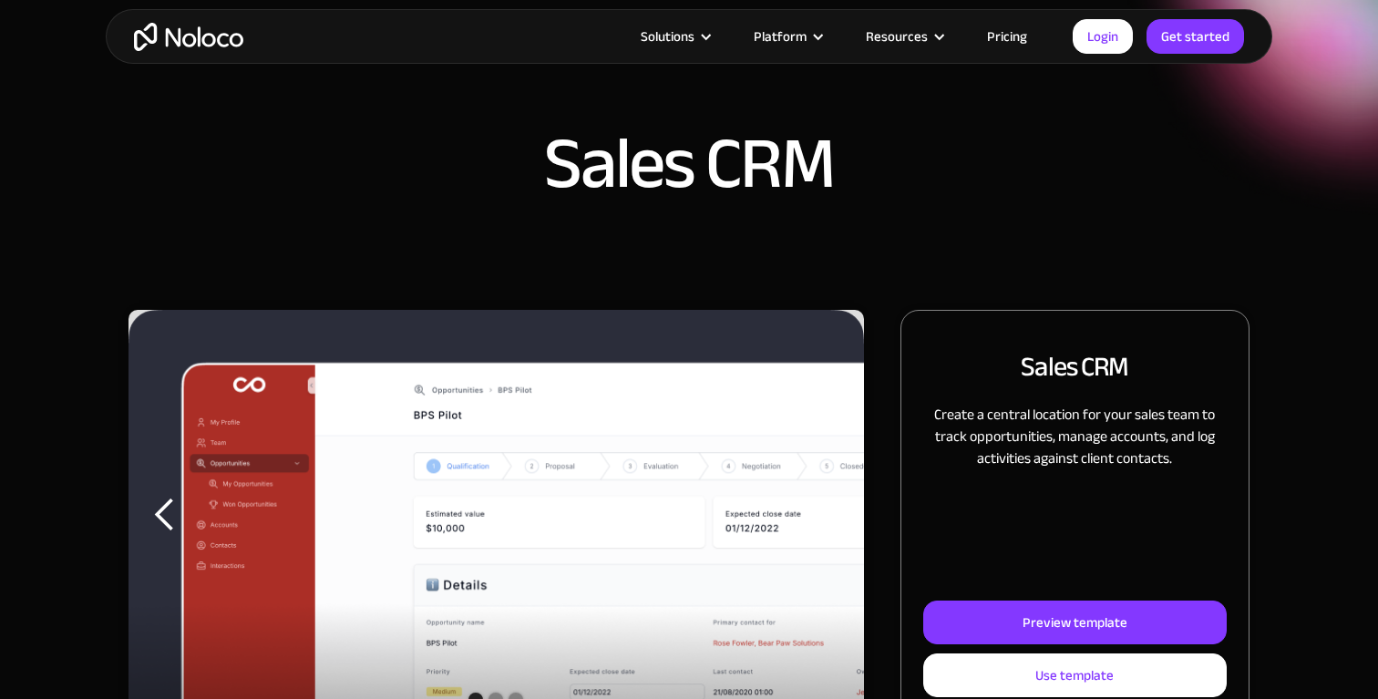
scroll to position [293, 0]
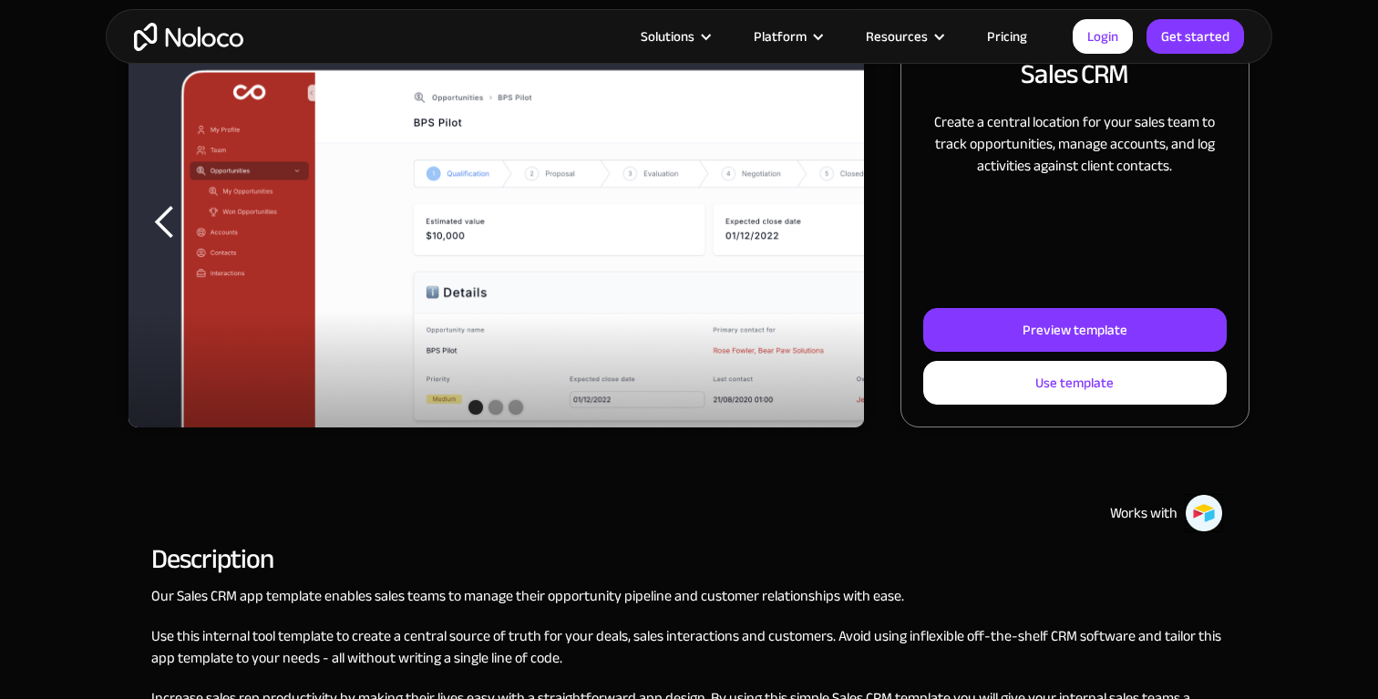
click at [656, 205] on img "1 of 3" at bounding box center [497, 256] width 736 height 478
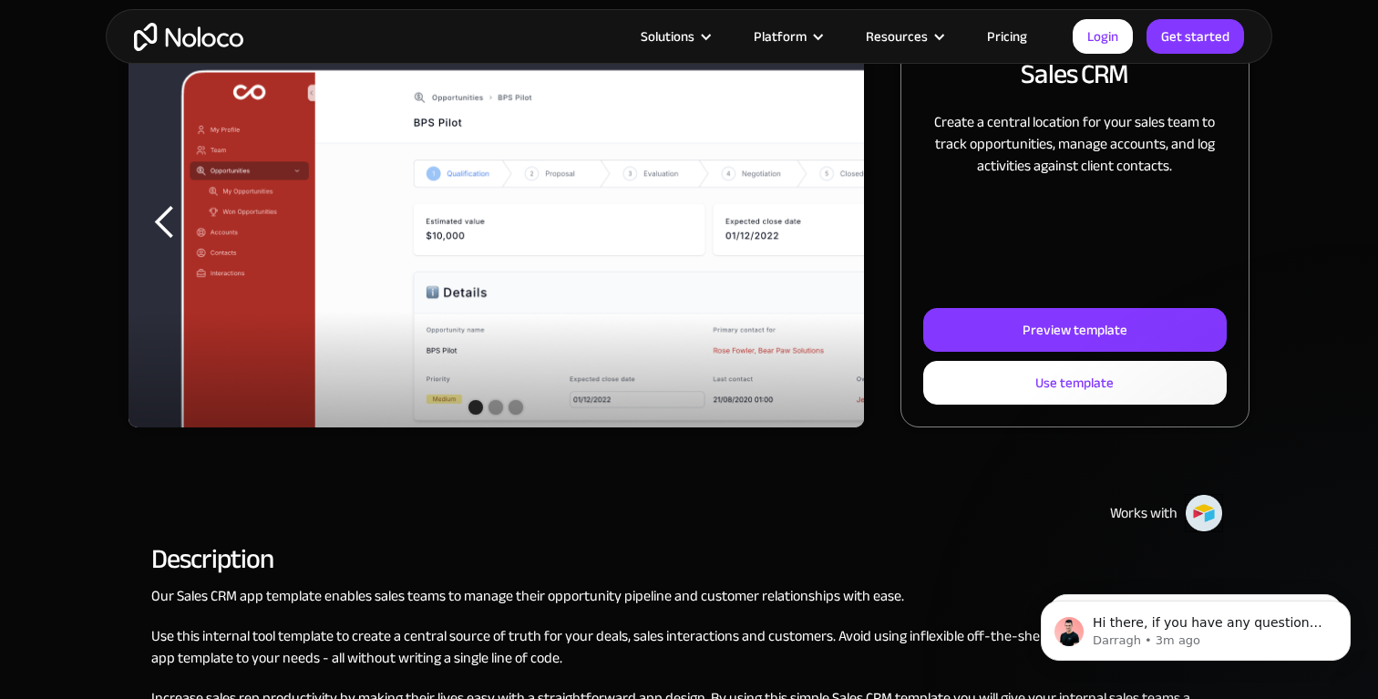
scroll to position [0, 0]
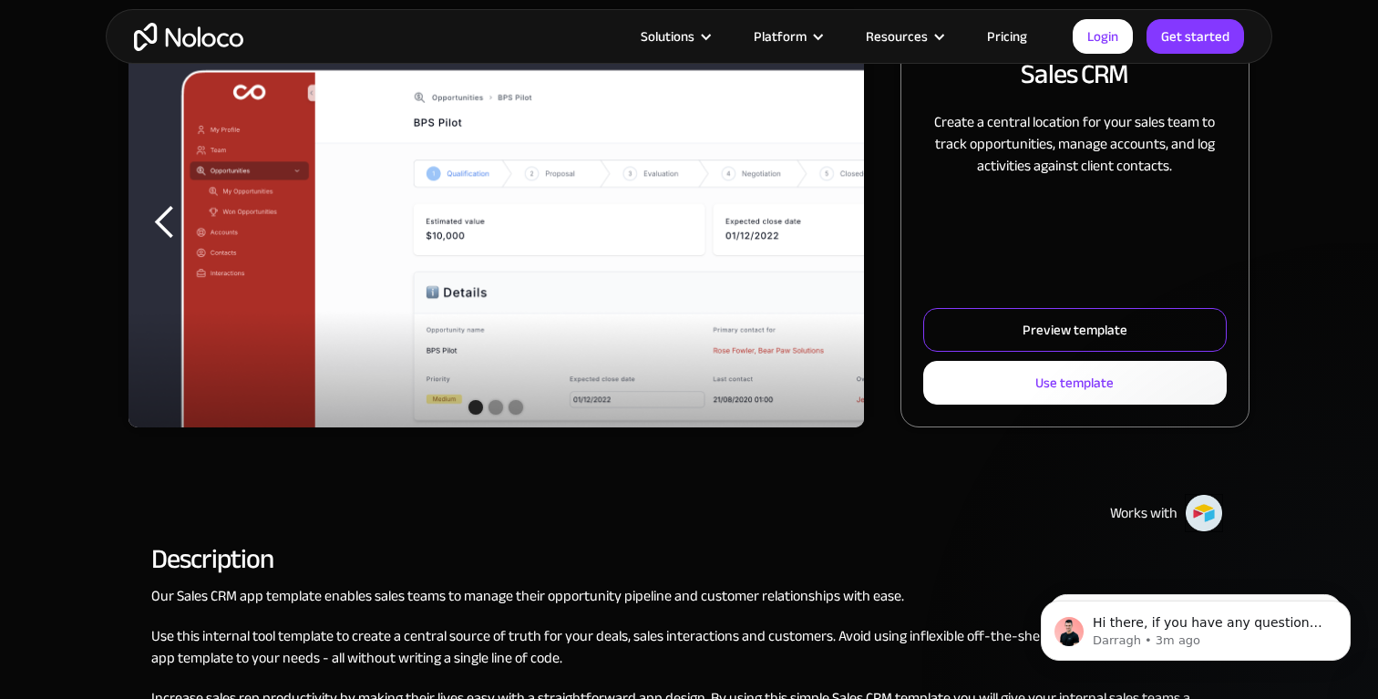
click at [1085, 337] on div "Preview template" at bounding box center [1075, 330] width 105 height 24
